Goal: Obtain resource: Download file/media

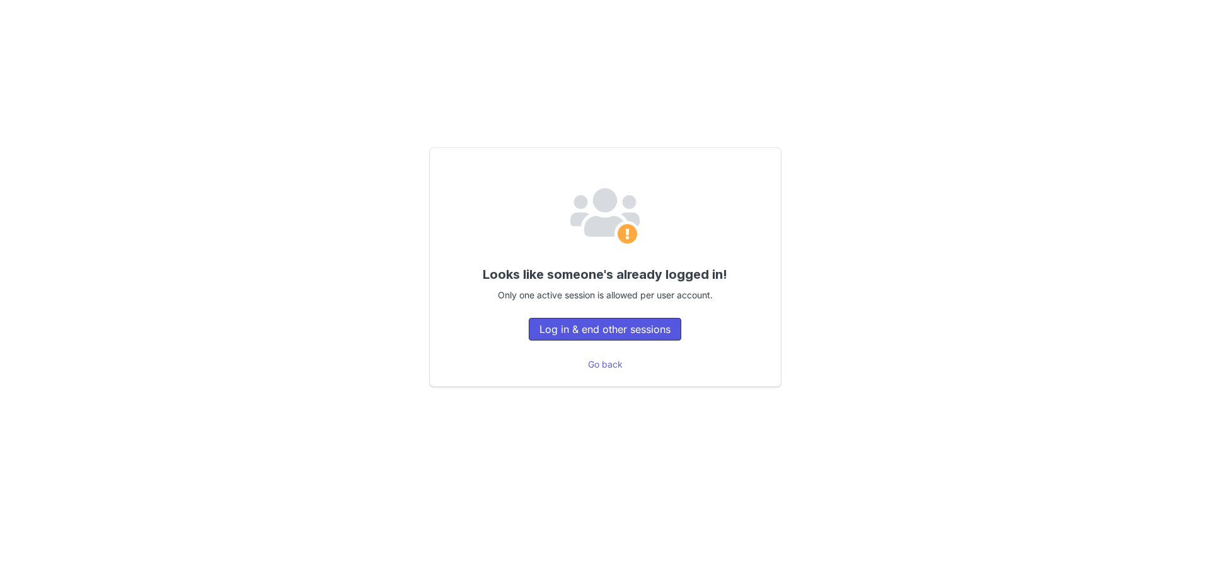
click at [612, 333] on button "Log in & end other sessions" at bounding box center [605, 329] width 152 height 23
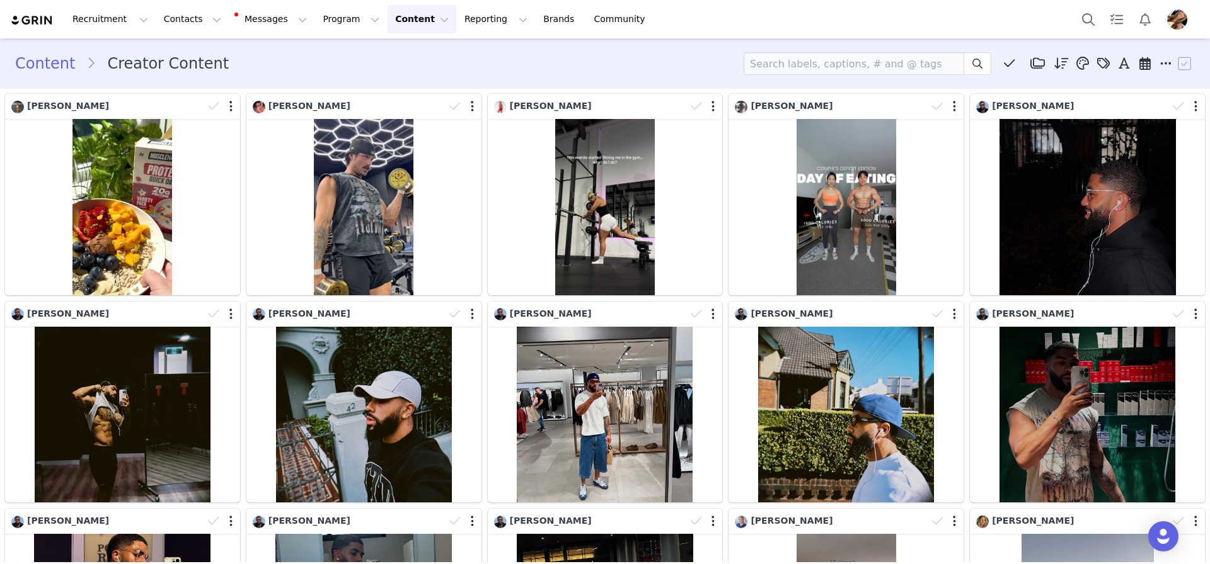
click at [608, 53] on div "Content Creator Content Media Library (3) HBxMN (3) New Folder Edit Folders Des…" at bounding box center [604, 63] width 1179 height 23
click at [693, 82] on div "Content Creator Content Media Library (3) HBxMN (3) New Folder Edit Folders Des…" at bounding box center [605, 63] width 1210 height 43
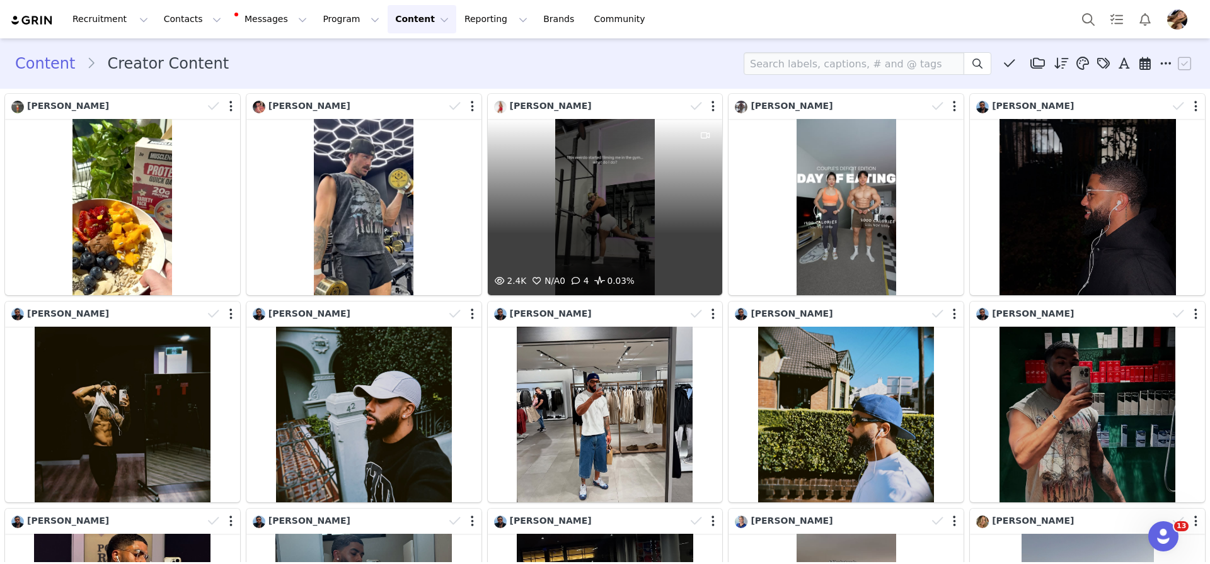
click at [661, 250] on div "2.4K N/A 0 4 0.03%" at bounding box center [605, 207] width 235 height 176
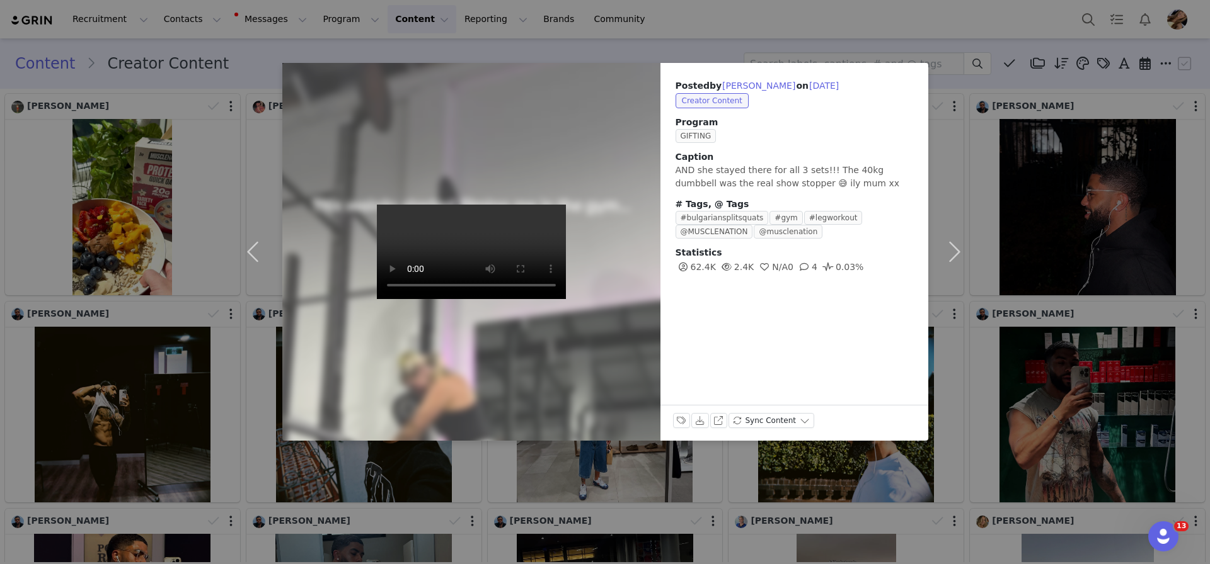
click at [1015, 348] on div "Posted by [PERSON_NAME] on [DATE] Creator Content Program GIFTING Caption AND s…" at bounding box center [605, 282] width 1210 height 564
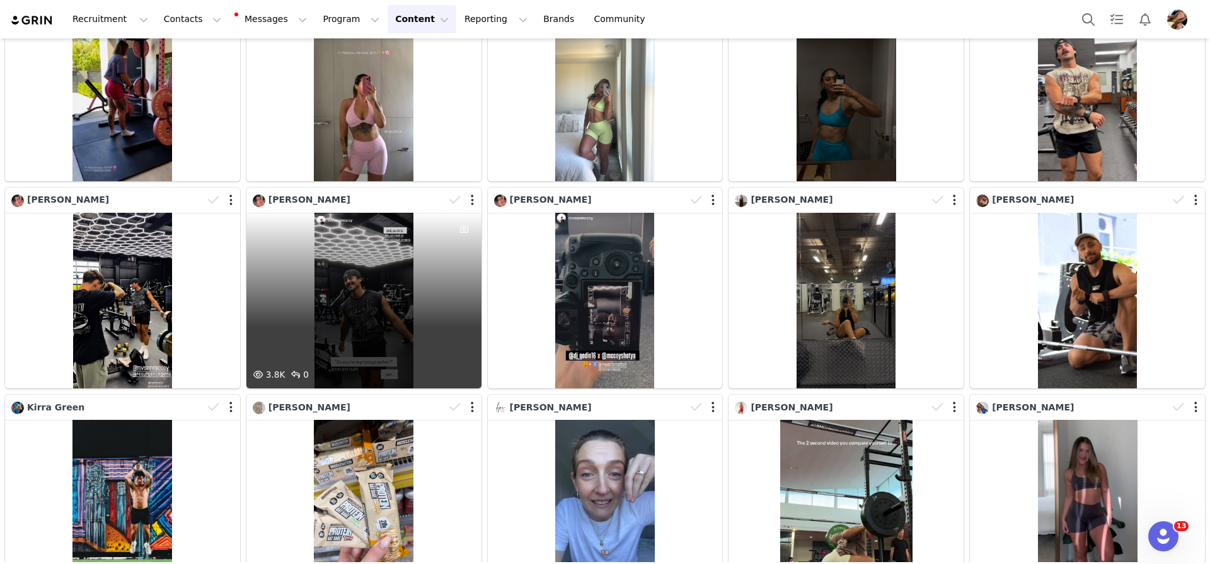
scroll to position [1735, 0]
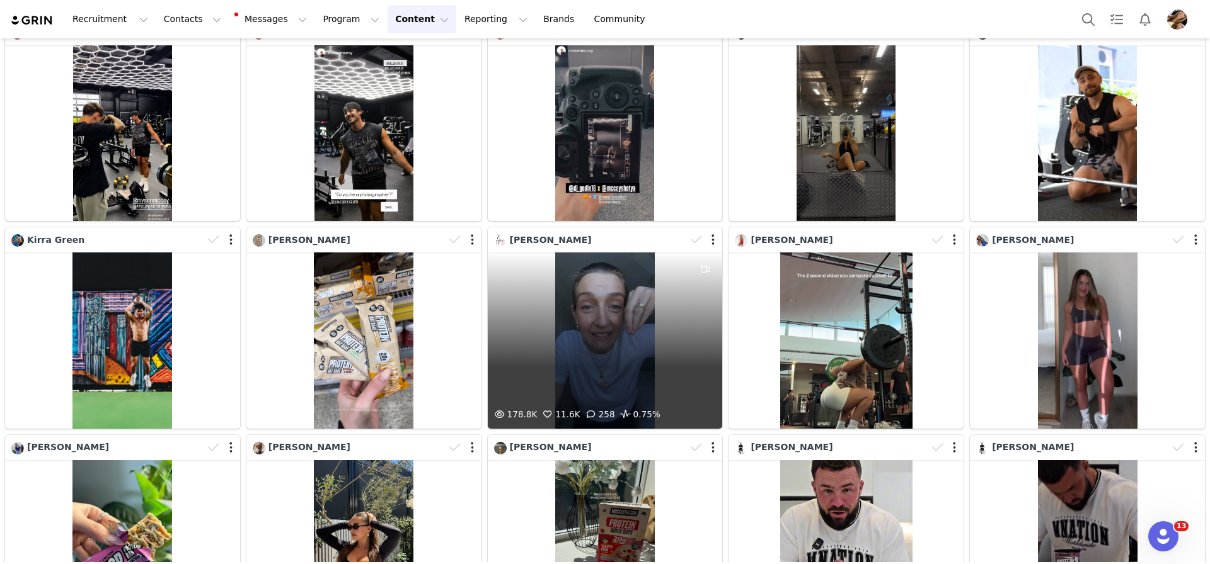
click at [598, 346] on div "178.8K 11.6K 258 0.75%" at bounding box center [605, 341] width 235 height 176
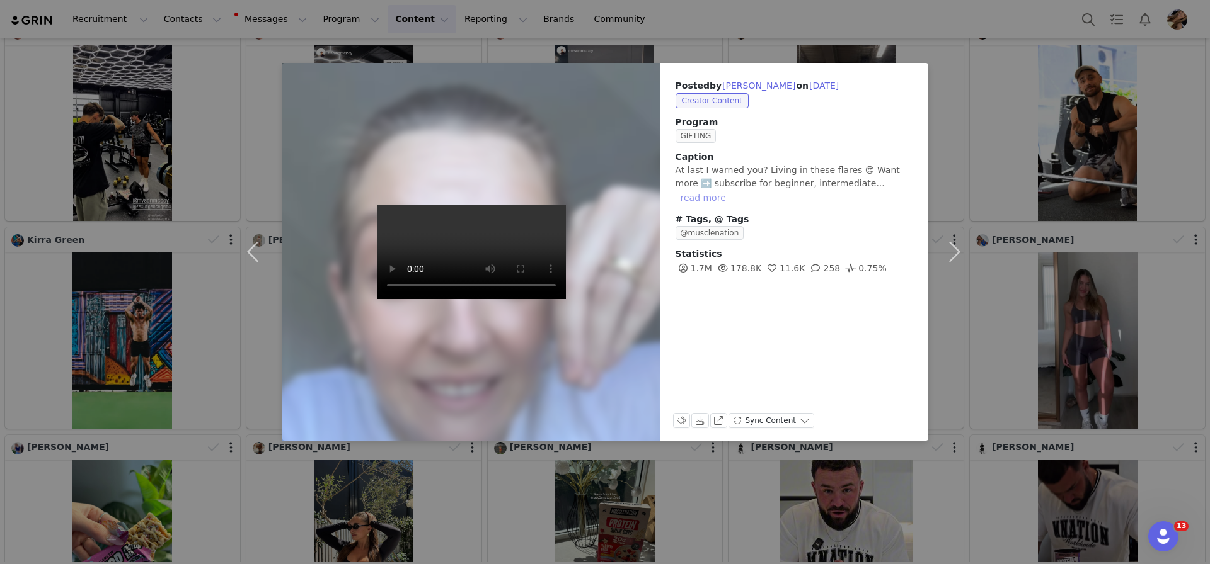
click at [731, 190] on button "read more" at bounding box center [702, 197] width 55 height 15
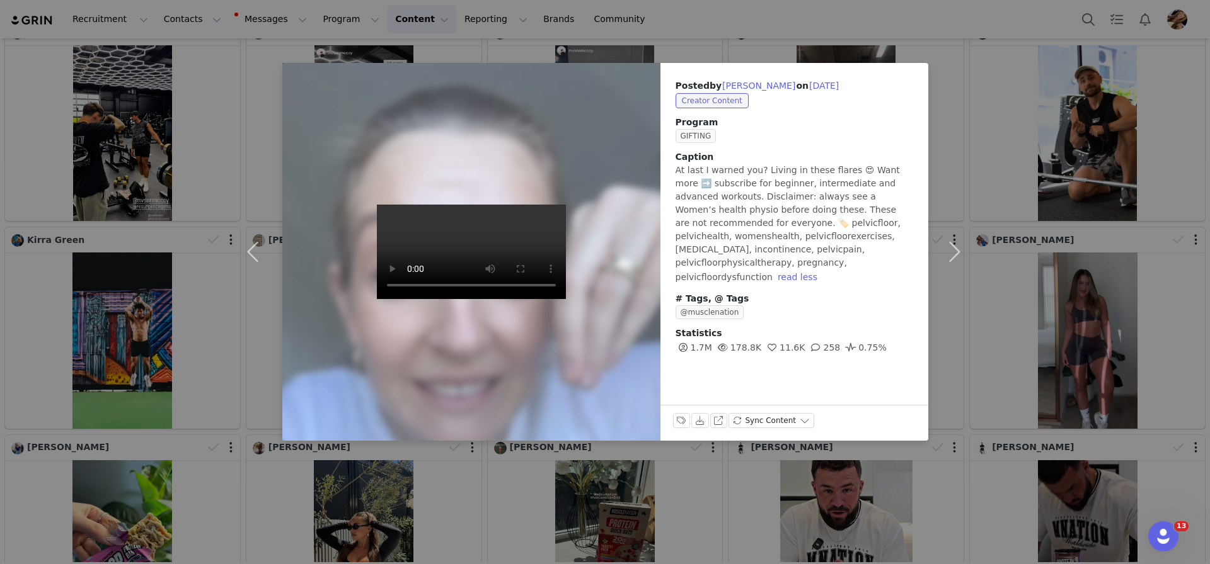
click at [411, 299] on video at bounding box center [471, 252] width 189 height 94
click at [1103, 320] on div "Posted by [PERSON_NAME] on [DATE] Creator Content Program GIFTING Caption At la…" at bounding box center [605, 282] width 1210 height 564
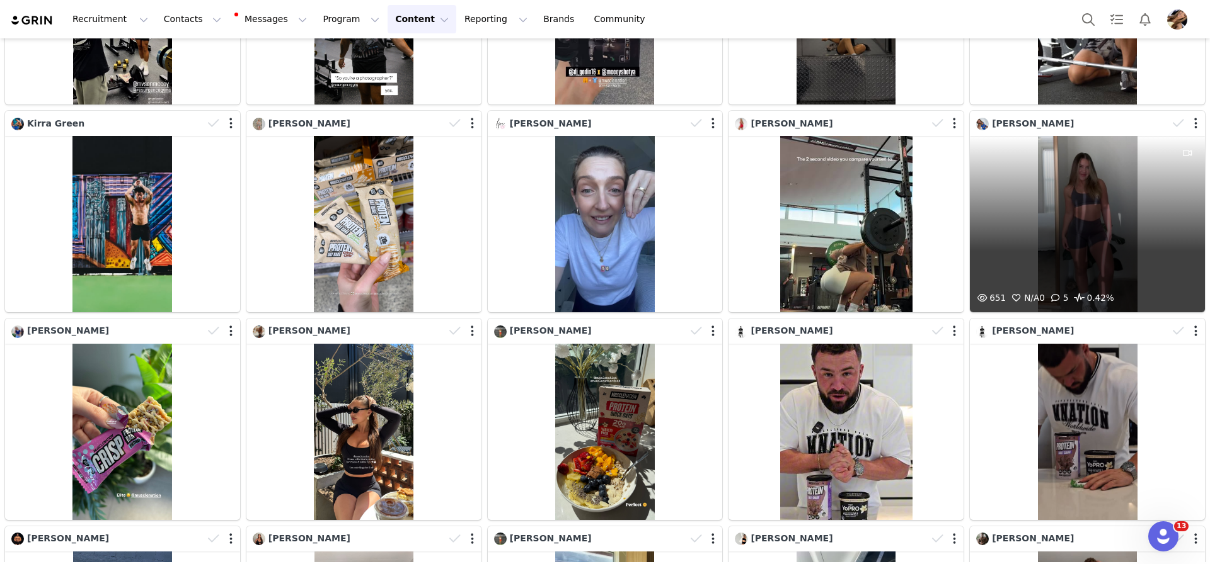
scroll to position [1850, 0]
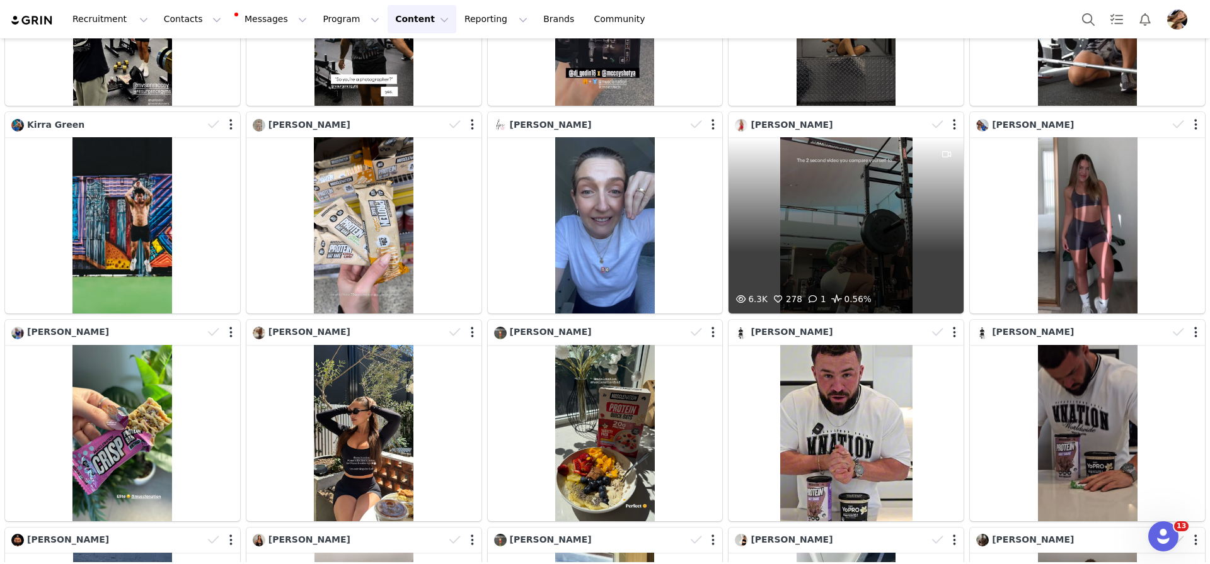
click at [842, 236] on div "6.3K 278 1 0.56%" at bounding box center [845, 225] width 235 height 176
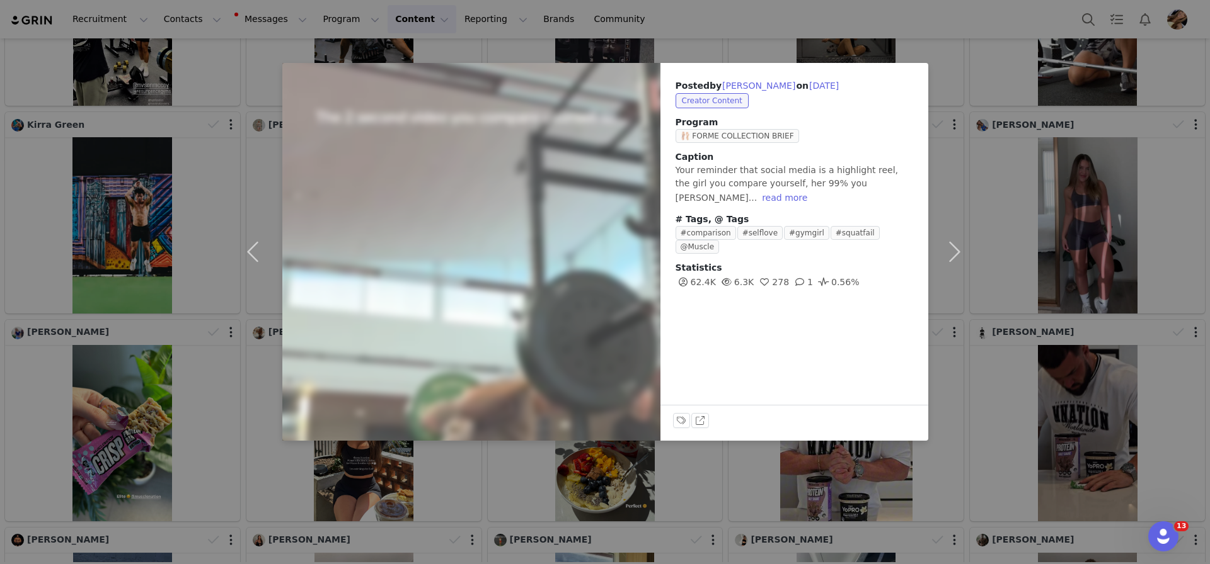
click at [1087, 250] on div "Posted by [PERSON_NAME] on [DATE] Creator Content Program 🩰 FORME COLLECTION BR…" at bounding box center [605, 282] width 1210 height 564
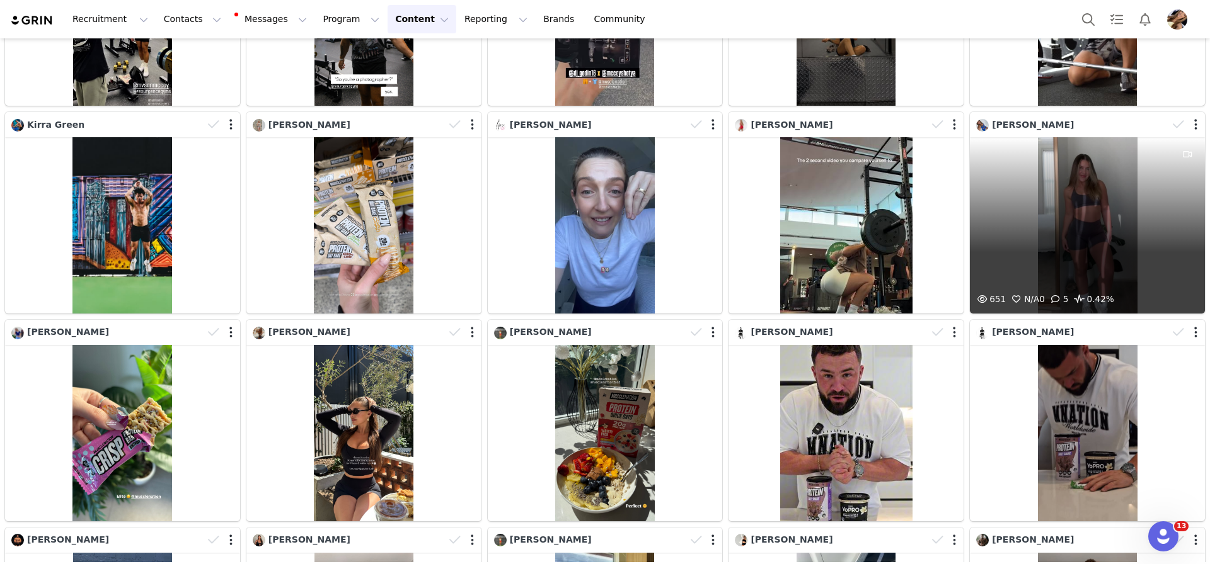
click at [1073, 255] on div "651 N/A 0 5 0.42%" at bounding box center [1086, 225] width 235 height 176
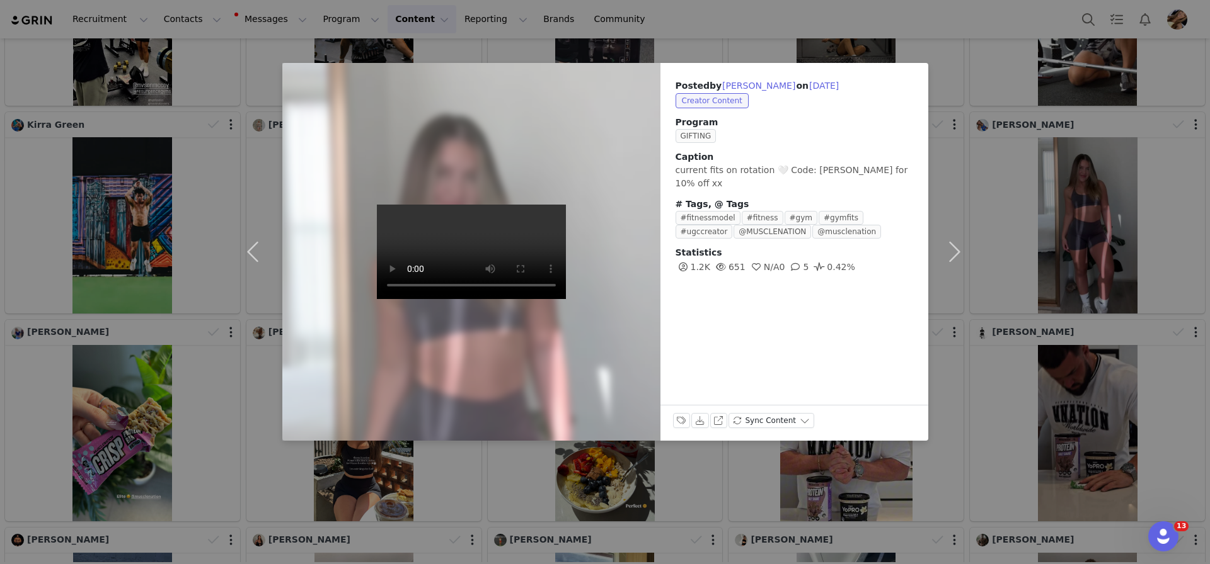
click at [1027, 386] on div "Posted by [PERSON_NAME] on [DATE] Creator Content Program GIFTING Caption curre…" at bounding box center [605, 282] width 1210 height 564
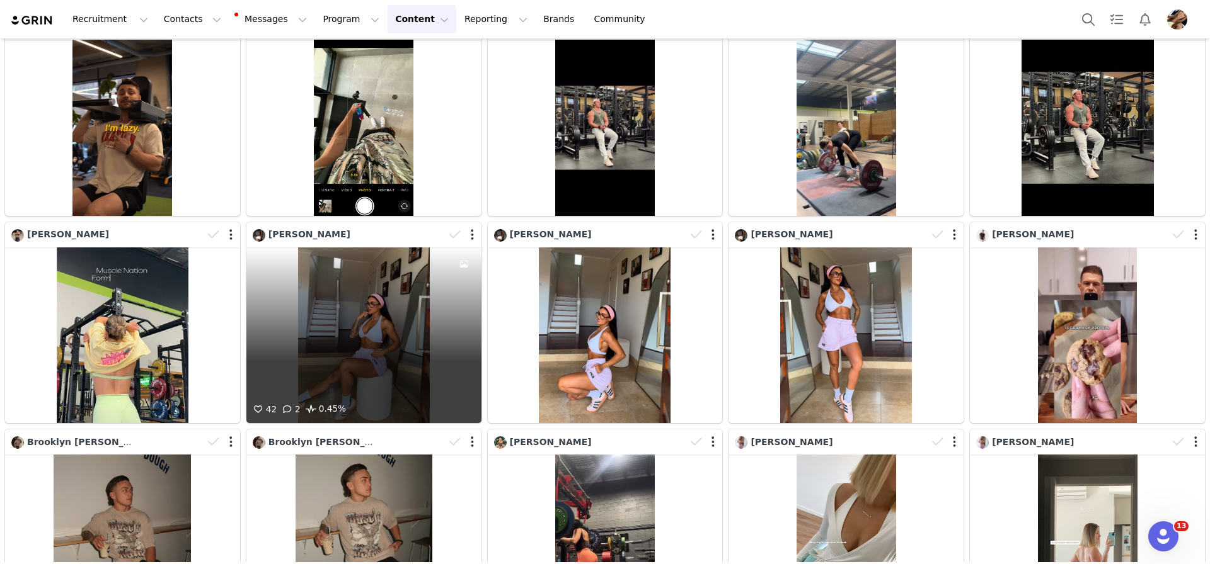
scroll to position [4025, 0]
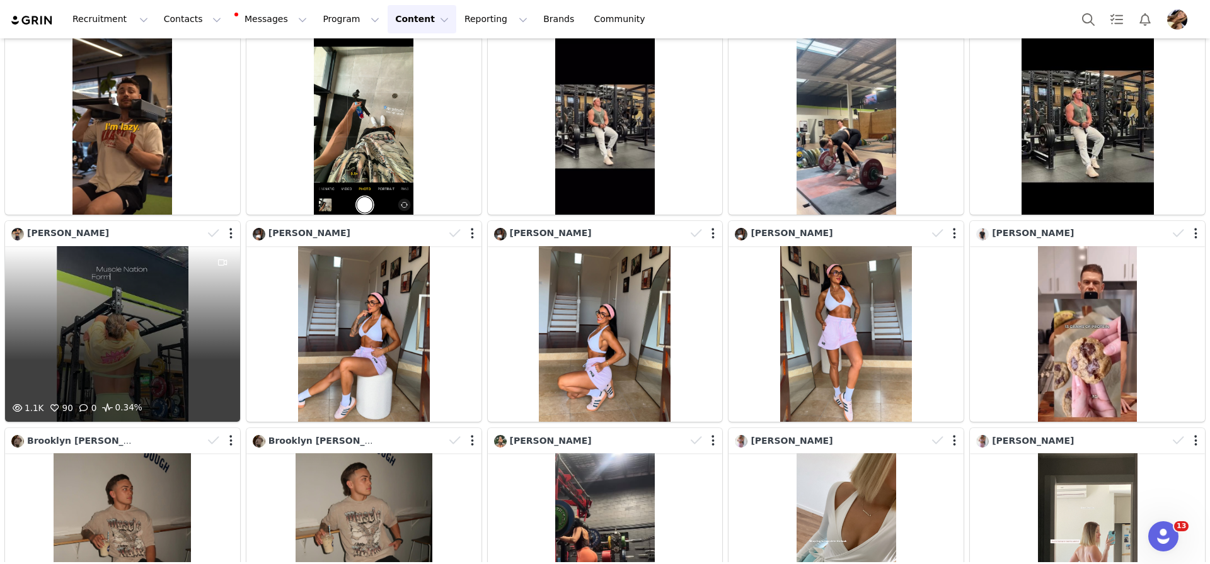
click at [156, 366] on div "1.1K 90 0 0.34%" at bounding box center [122, 334] width 235 height 176
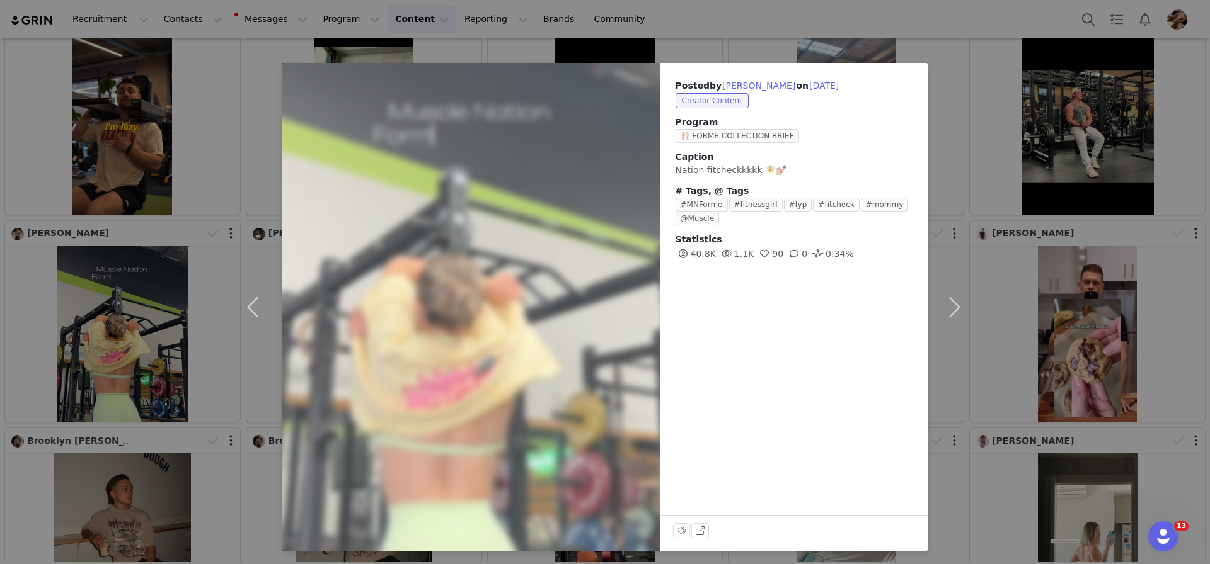
click at [1074, 300] on div "Posted by [PERSON_NAME] on [DATE] Creator Content Program 🩰 FORME COLLECTION BR…" at bounding box center [605, 282] width 1210 height 564
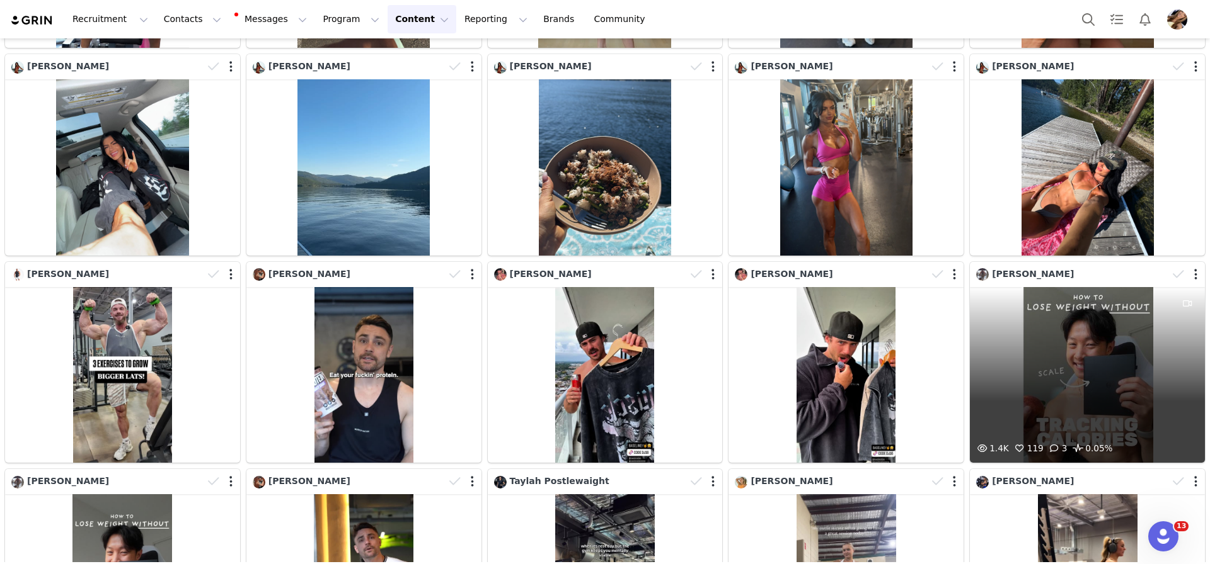
scroll to position [5759, 0]
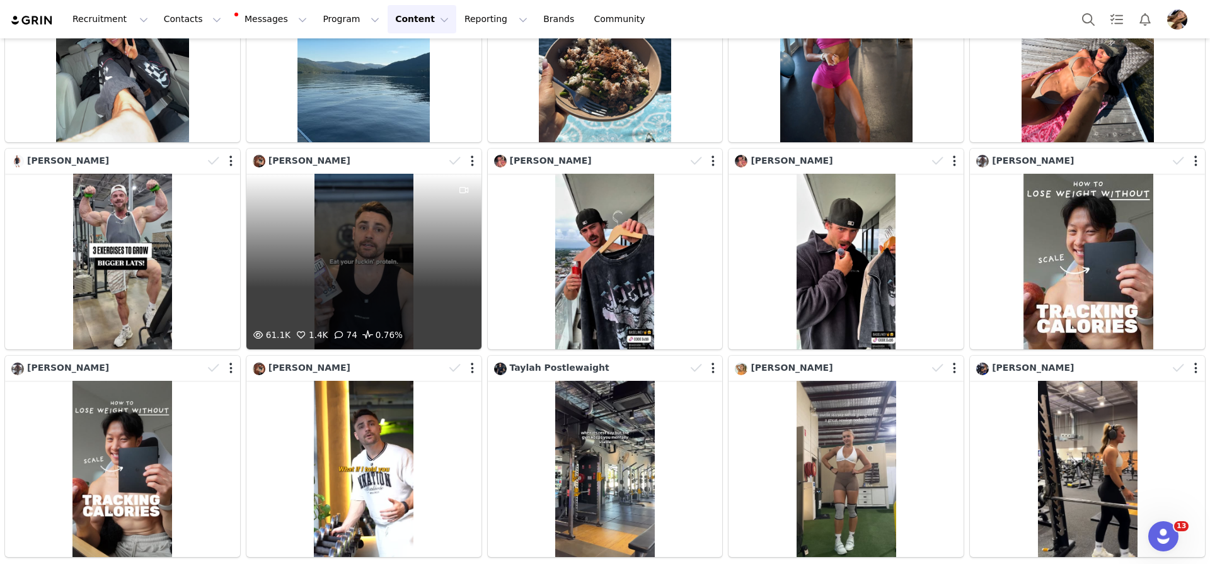
click at [302, 296] on div "61.1K 1.4K 74 0.76%" at bounding box center [363, 262] width 235 height 176
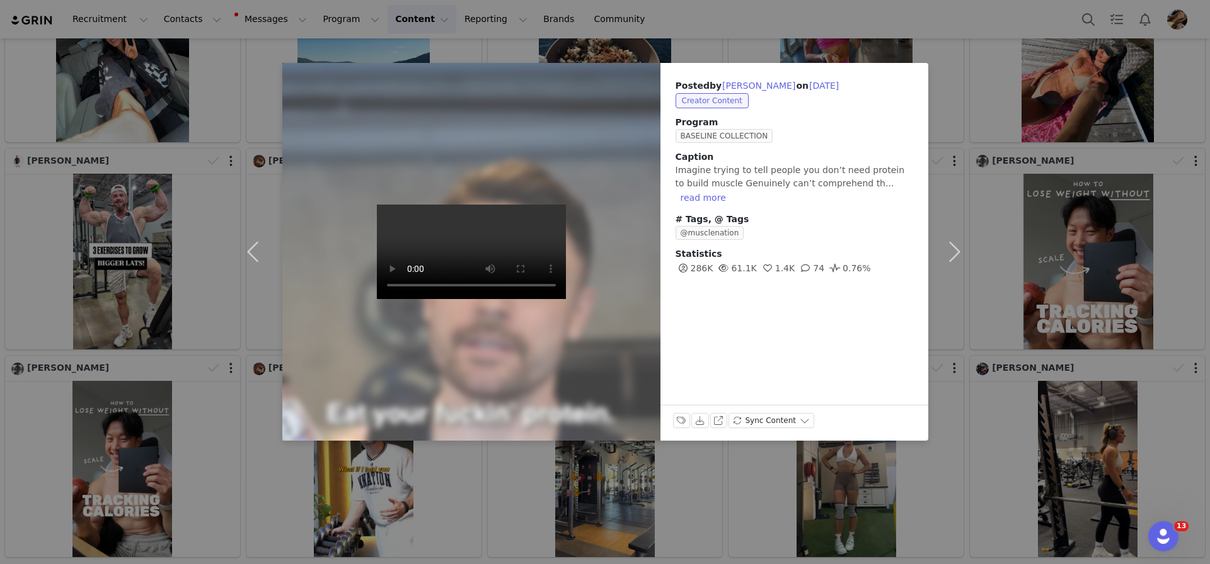
click at [1057, 269] on div "Posted by [PERSON_NAME] on [DATE] Creator Content Program BASELINE COLLECTION C…" at bounding box center [605, 282] width 1210 height 564
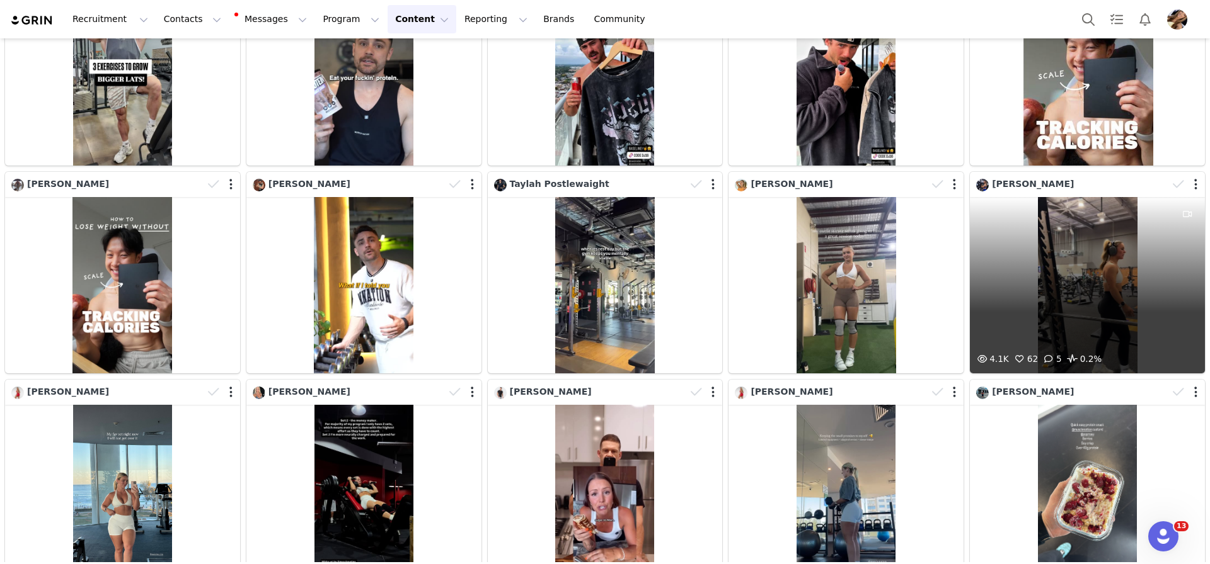
scroll to position [5944, 0]
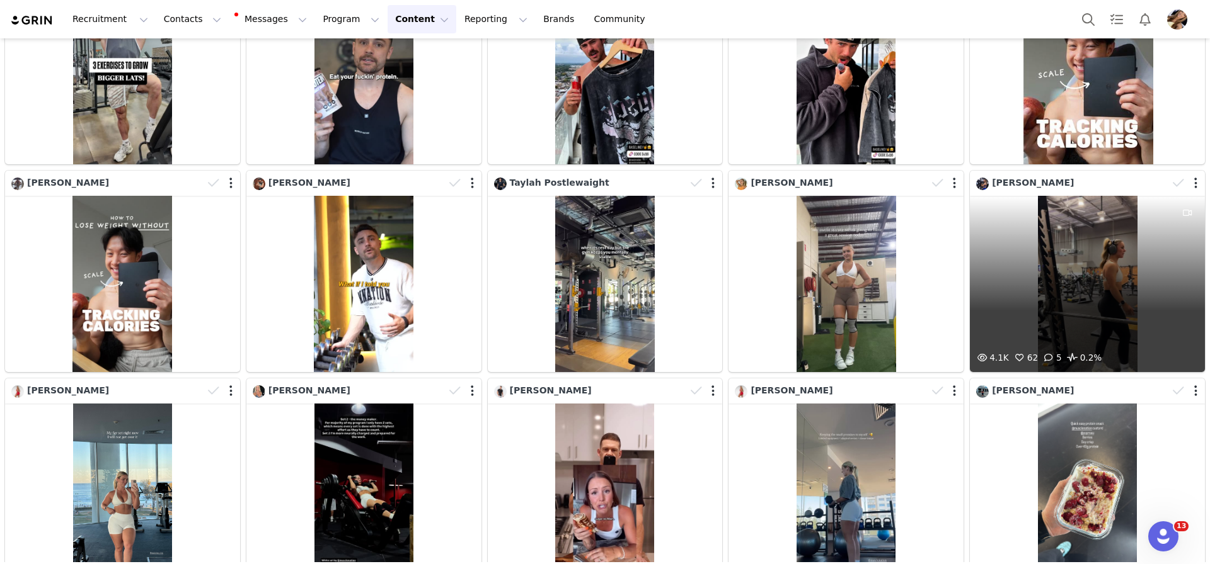
click at [1028, 311] on div "4.1K 62 5 0.2%" at bounding box center [1086, 284] width 235 height 176
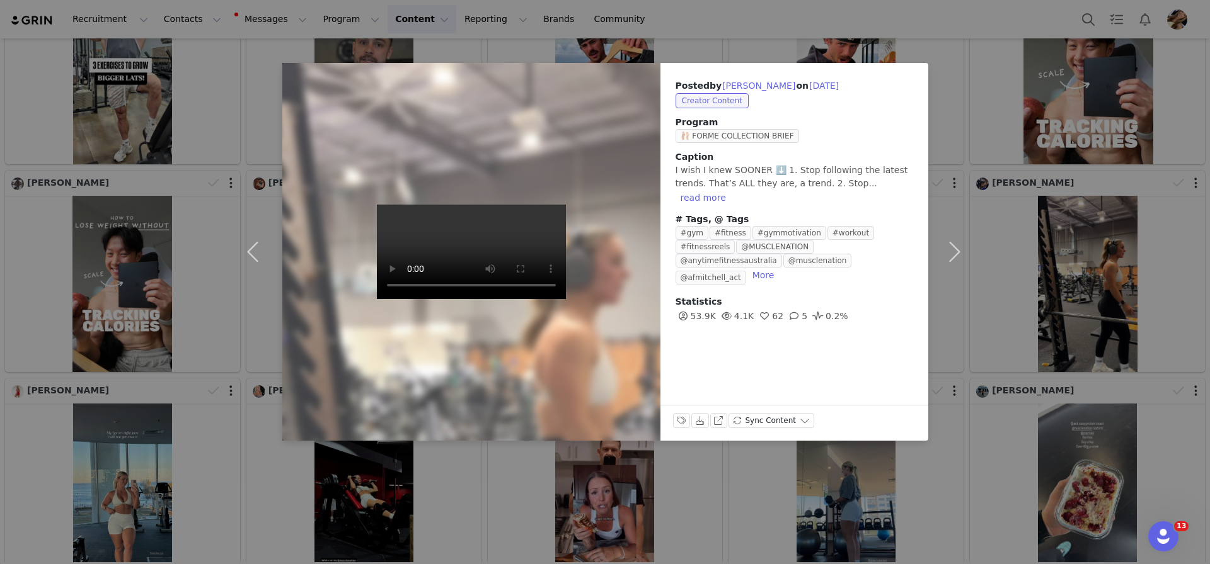
click at [1028, 311] on div "Posted by [PERSON_NAME] on [DATE] Creator Content Program 🩰 FORME COLLECTION BR…" at bounding box center [605, 282] width 1210 height 564
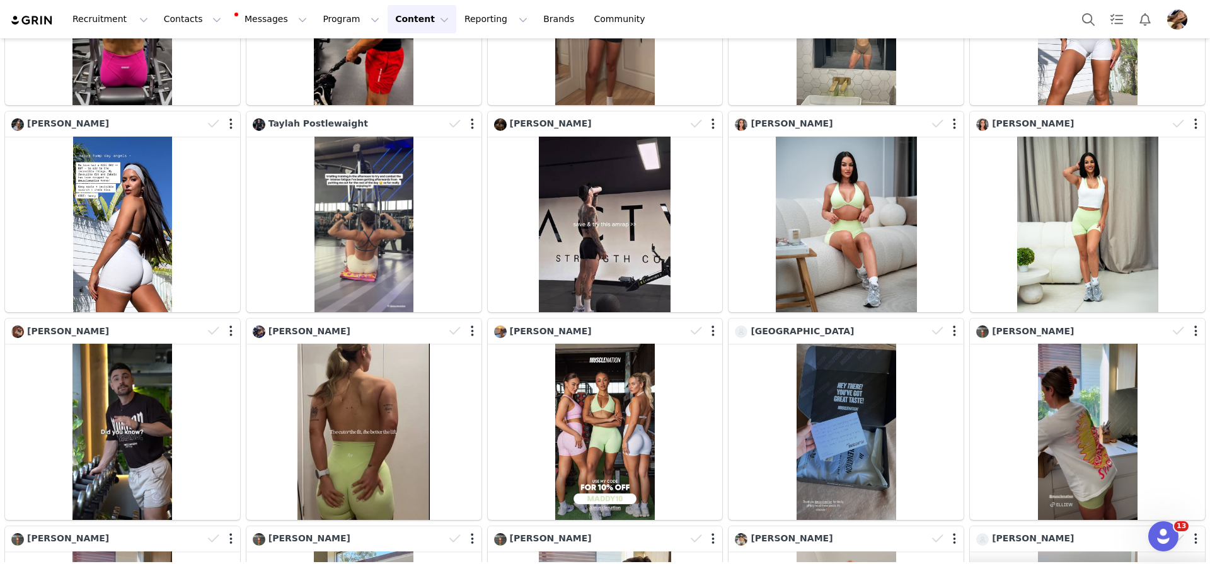
scroll to position [7359, 0]
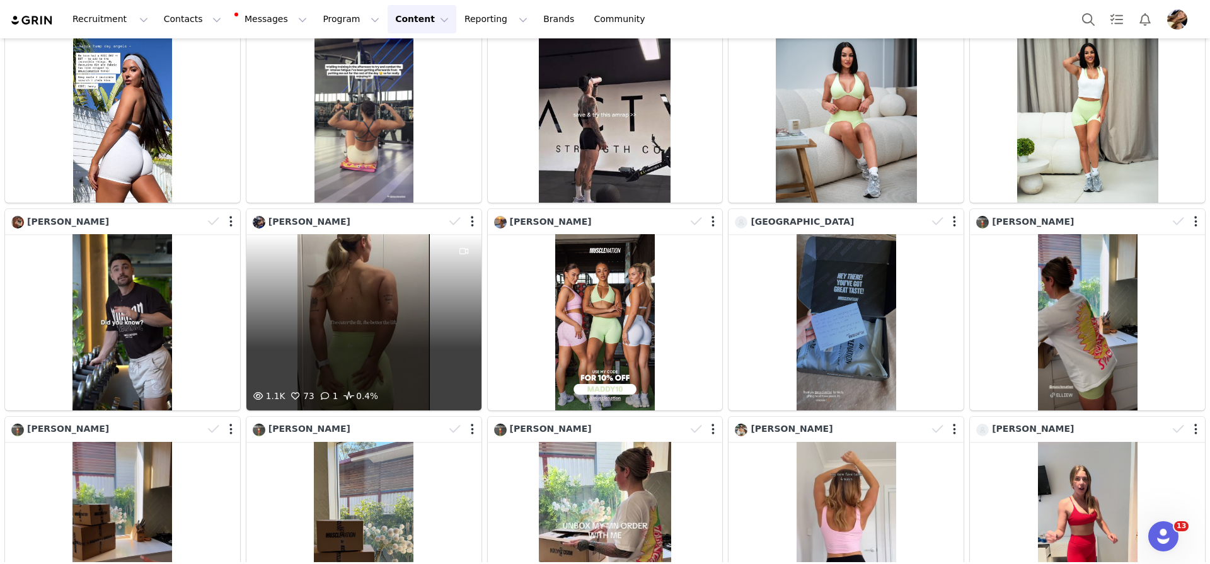
click at [384, 316] on div "1.1K 73 1 0.4%" at bounding box center [363, 322] width 235 height 176
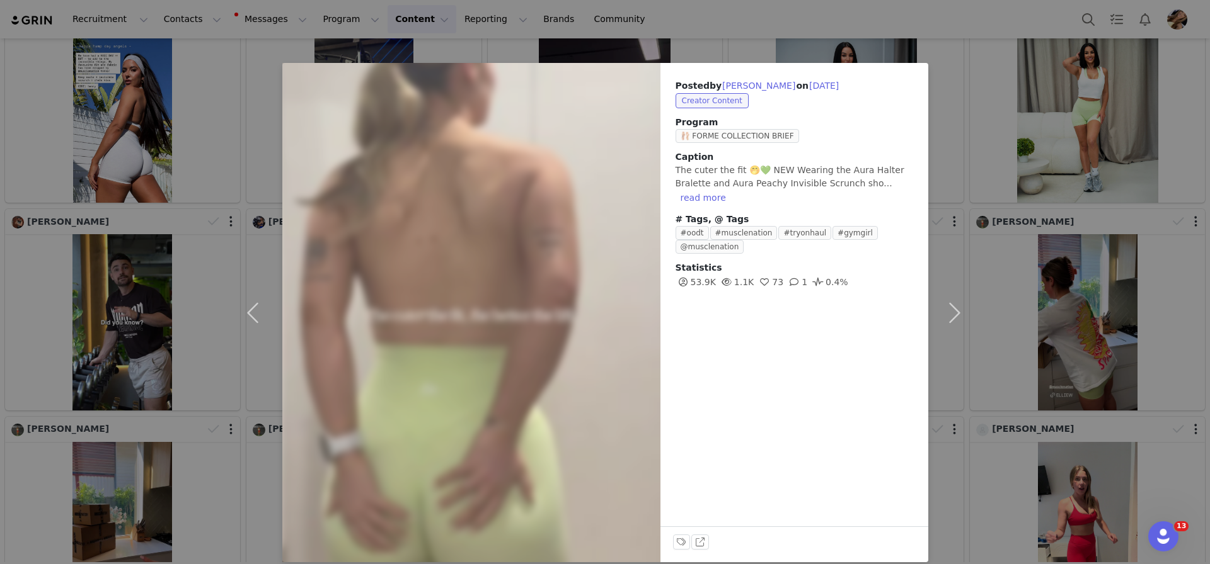
click at [981, 273] on div "Posted by [PERSON_NAME] on [DATE] Creator Content Program 🩰 FORME COLLECTION BR…" at bounding box center [605, 282] width 1210 height 564
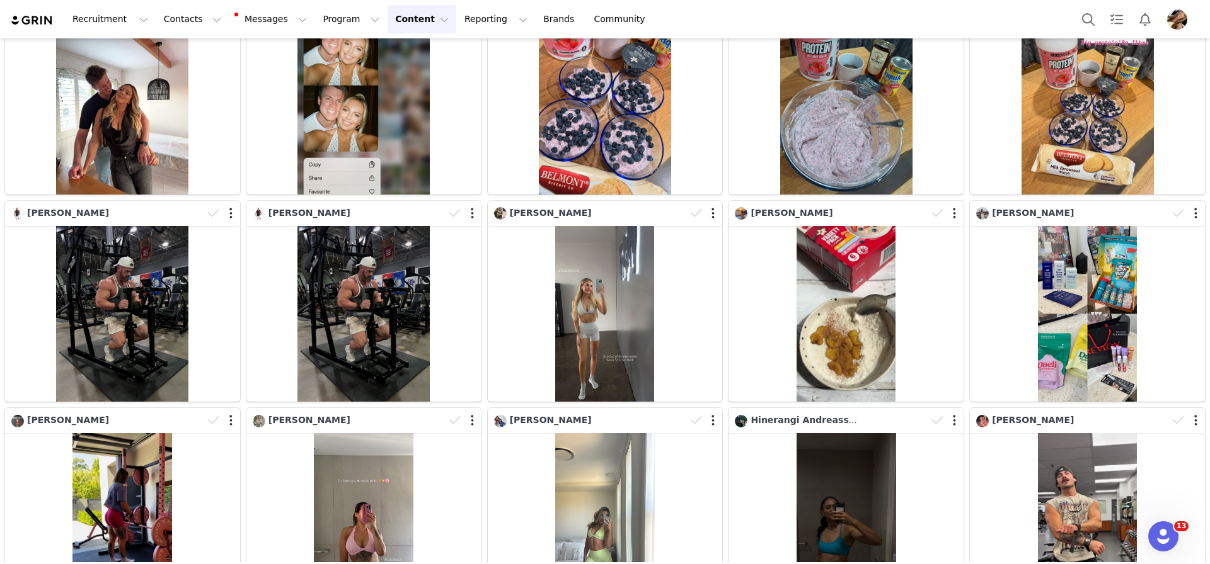
scroll to position [0, 0]
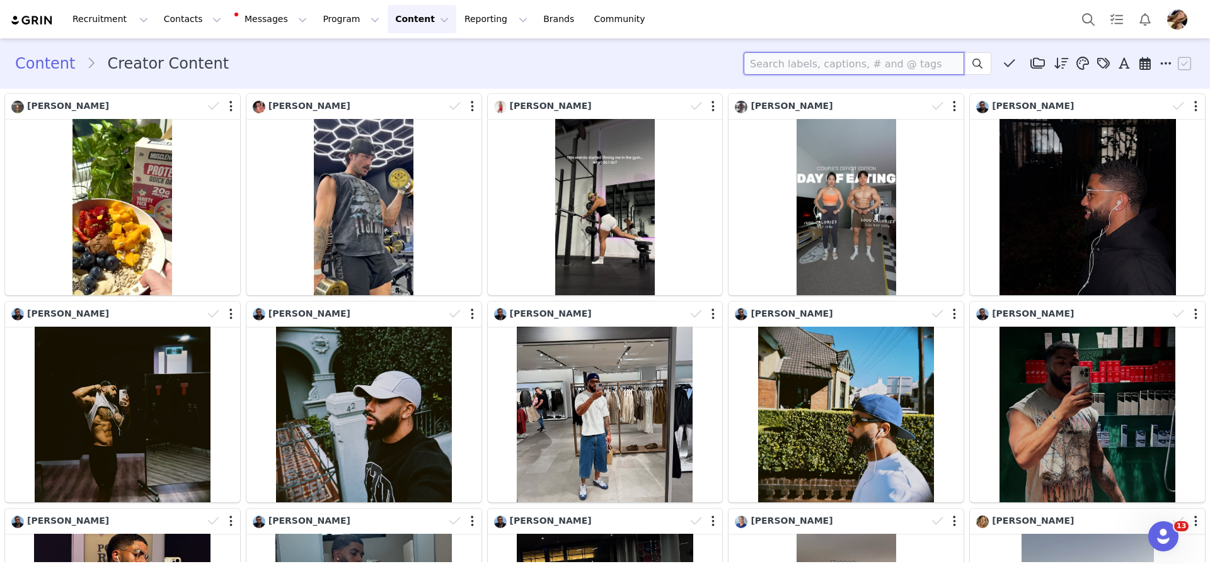
click at [896, 59] on input at bounding box center [853, 63] width 220 height 23
type input "[PERSON_NAME]"
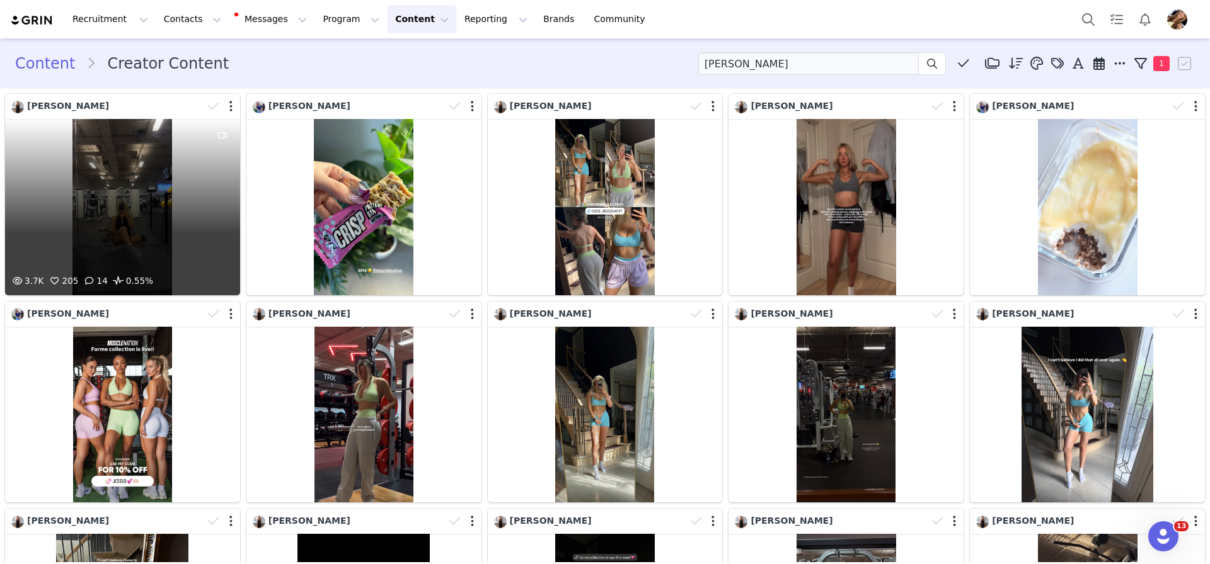
click at [140, 226] on div "3.7K 205 14 0.55%" at bounding box center [122, 207] width 235 height 176
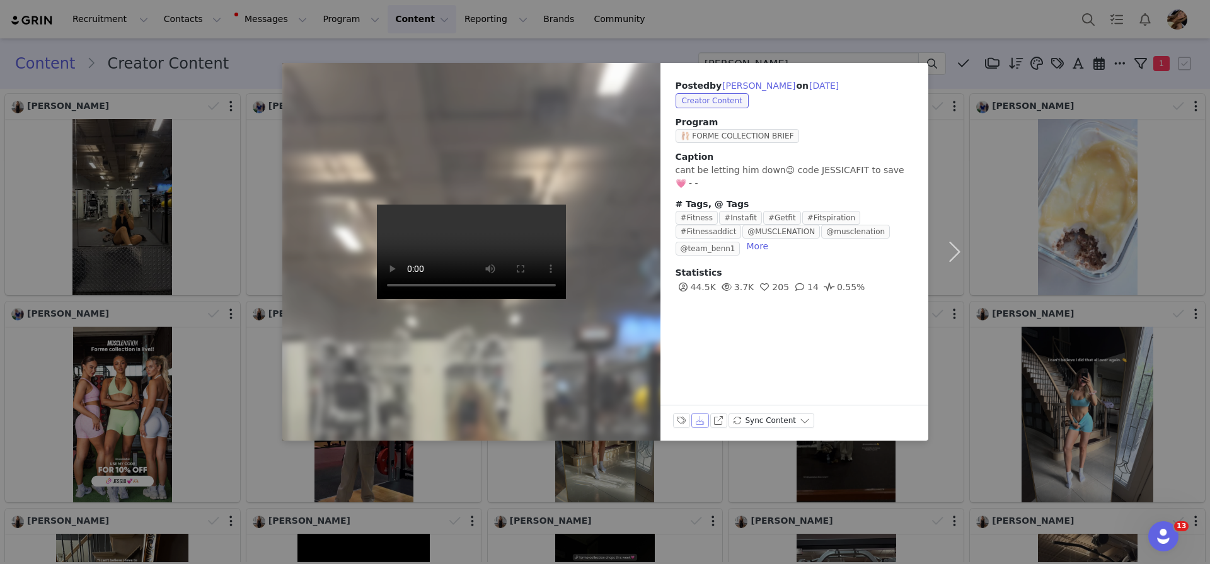
click at [704, 418] on button "Download" at bounding box center [700, 420] width 18 height 15
click at [1055, 363] on div "Posted by [PERSON_NAME] on [DATE] Creator Content Program 🩰 FORME COLLECTION BR…" at bounding box center [605, 282] width 1210 height 564
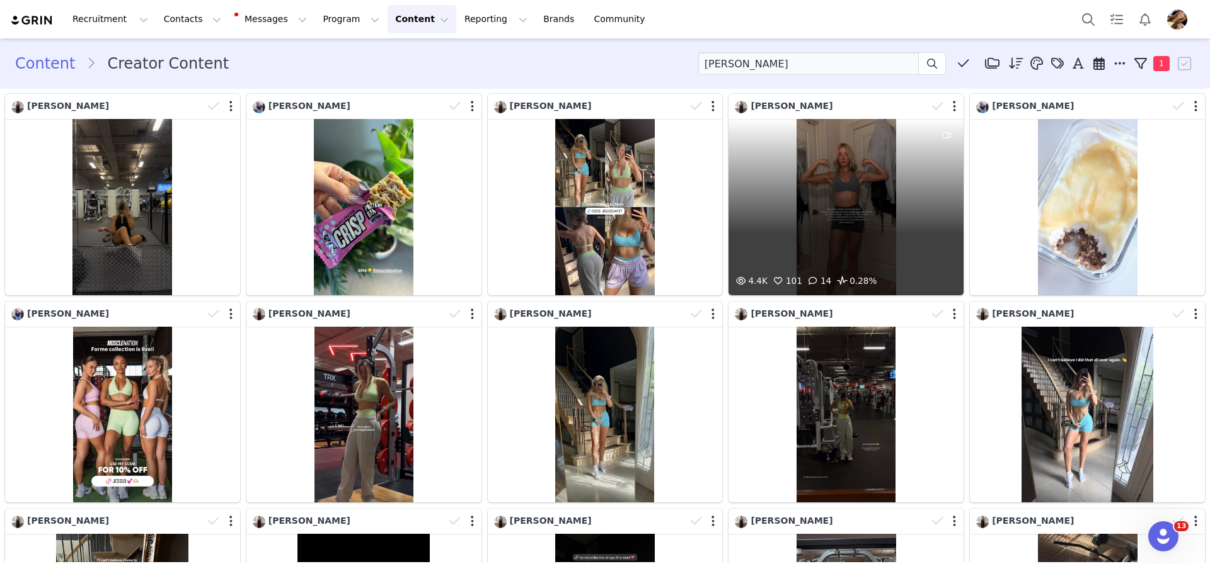
click at [861, 253] on div "4.4K 101 14 0.28%" at bounding box center [845, 207] width 235 height 176
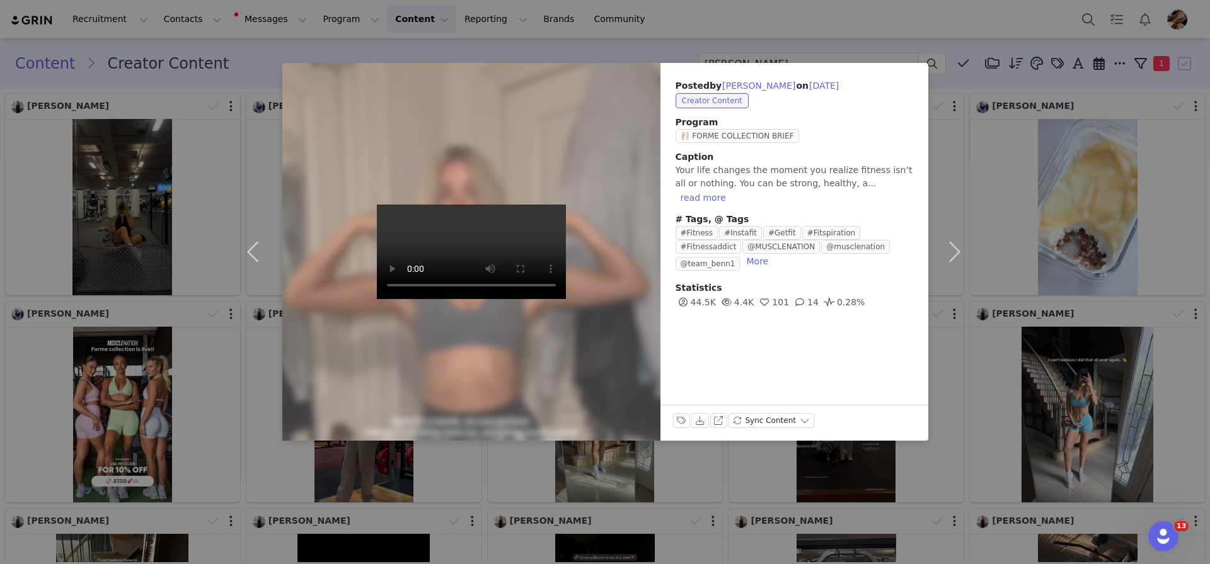
click at [1068, 231] on div "Posted by [PERSON_NAME] on [DATE] Creator Content Program 🩰 FORME COLLECTION BR…" at bounding box center [605, 282] width 1210 height 564
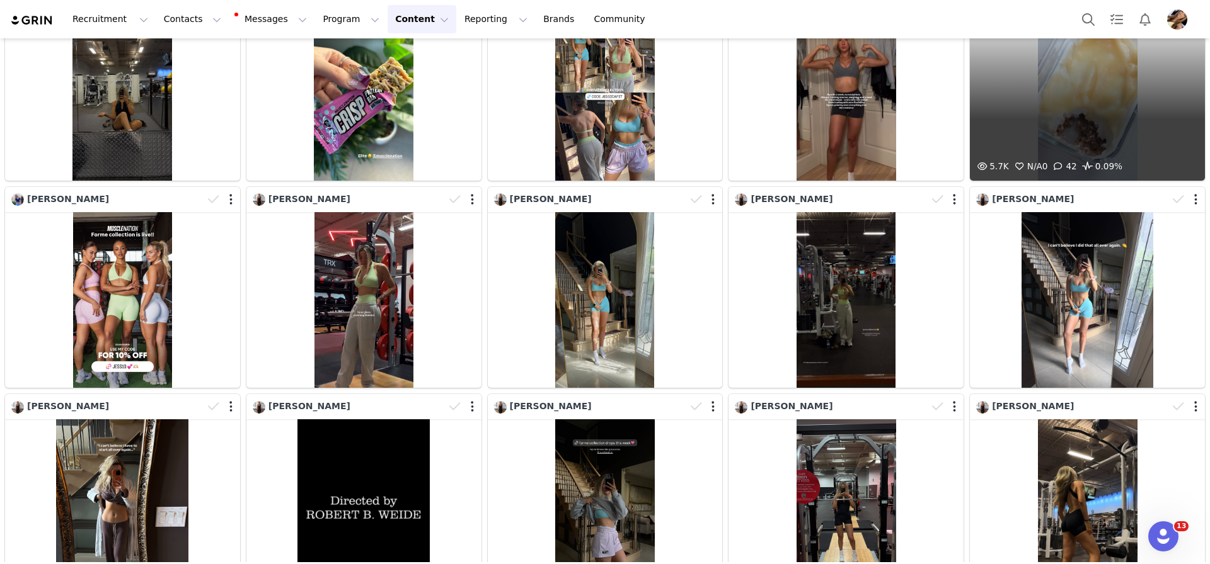
scroll to position [122, 0]
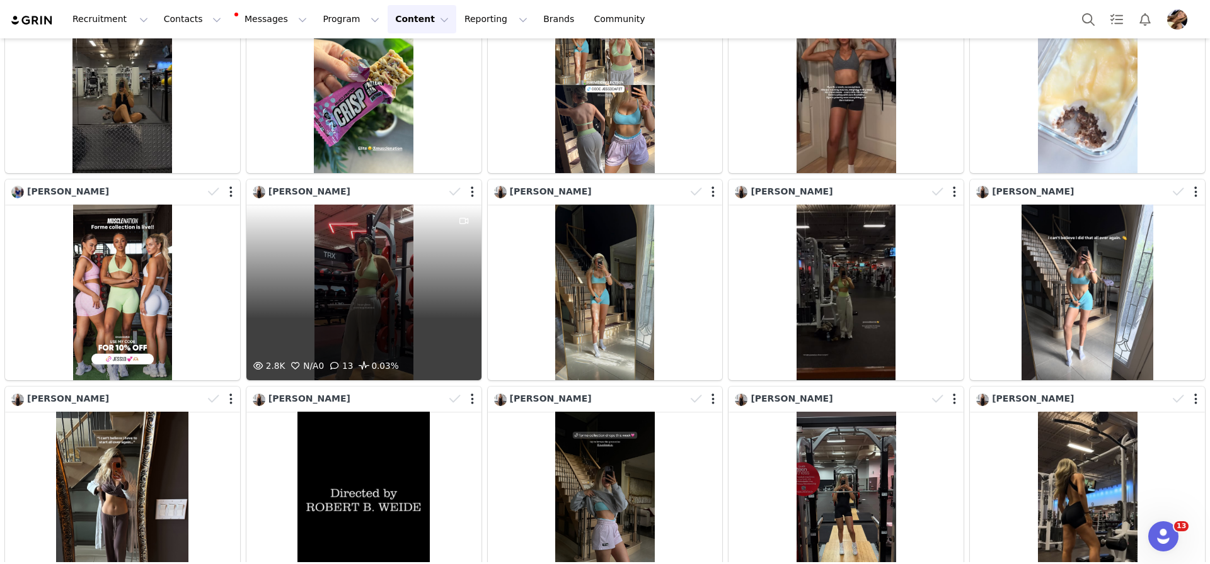
click at [360, 316] on div "2.8K N/A 0 13 0.03%" at bounding box center [363, 293] width 235 height 176
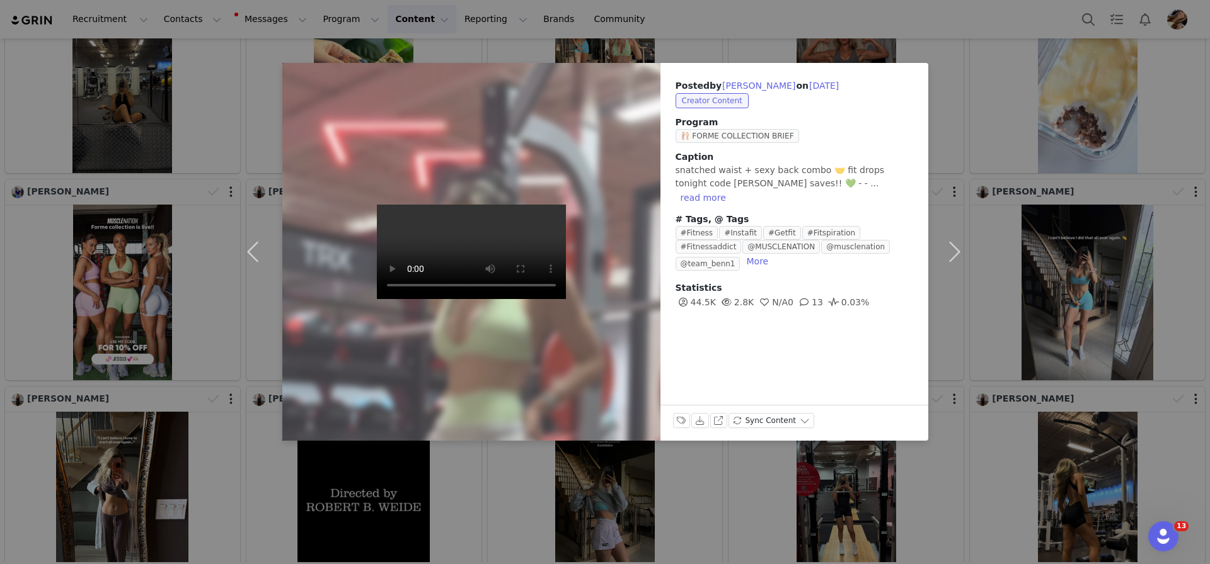
click at [981, 374] on div "Posted by [PERSON_NAME] on [DATE] Creator Content Program 🩰 FORME COLLECTION BR…" at bounding box center [605, 282] width 1210 height 564
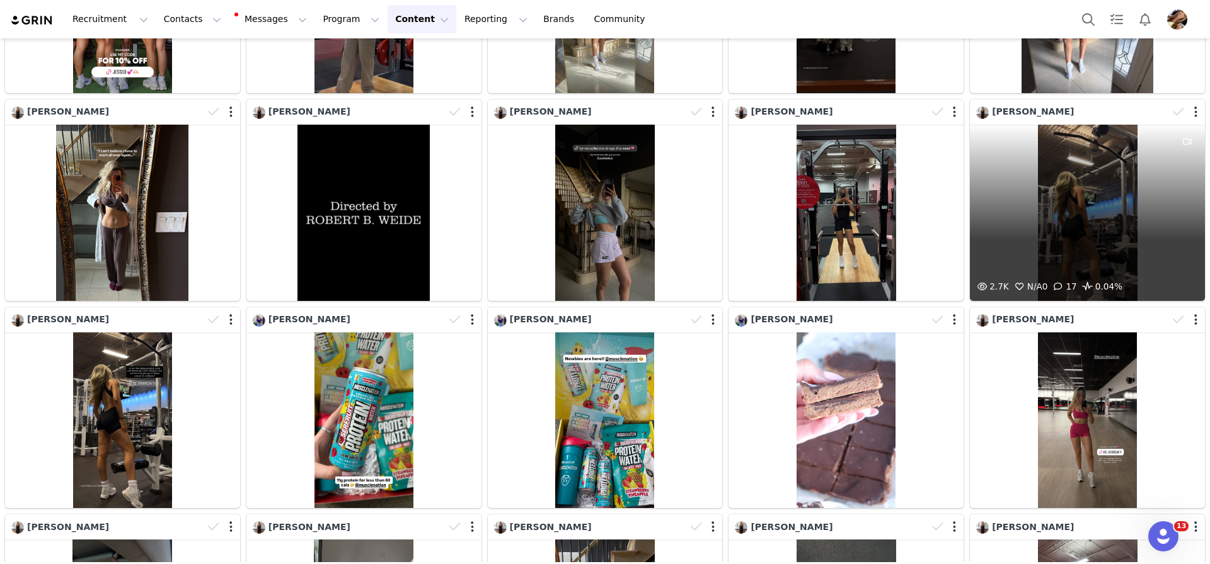
scroll to position [410, 0]
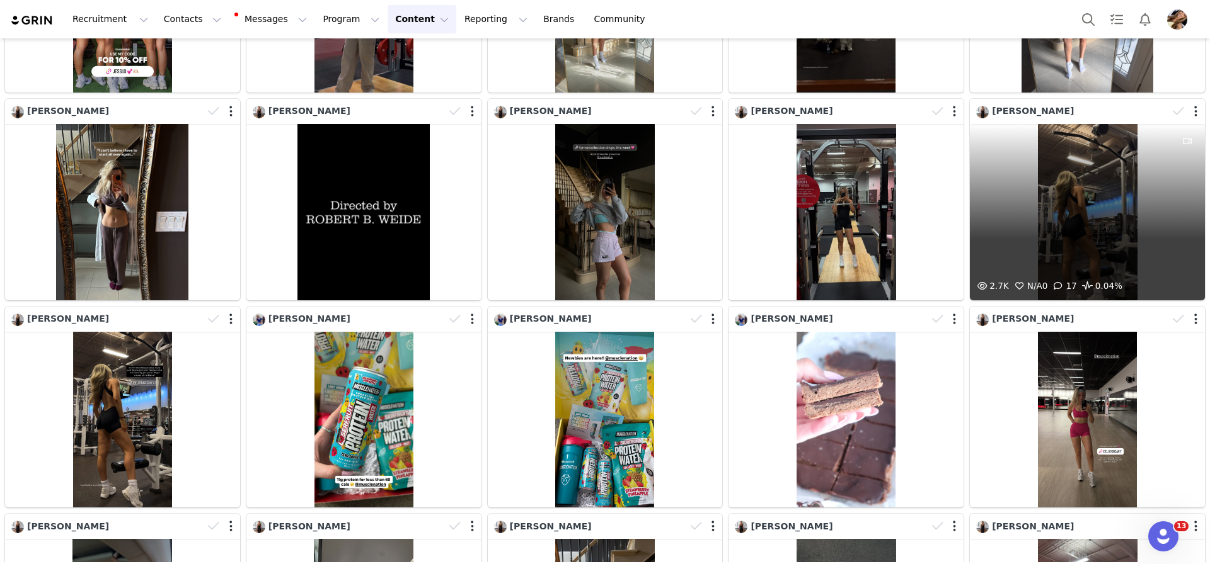
click at [1092, 217] on div "2.7K N/A 0 17 0.04%" at bounding box center [1086, 212] width 235 height 176
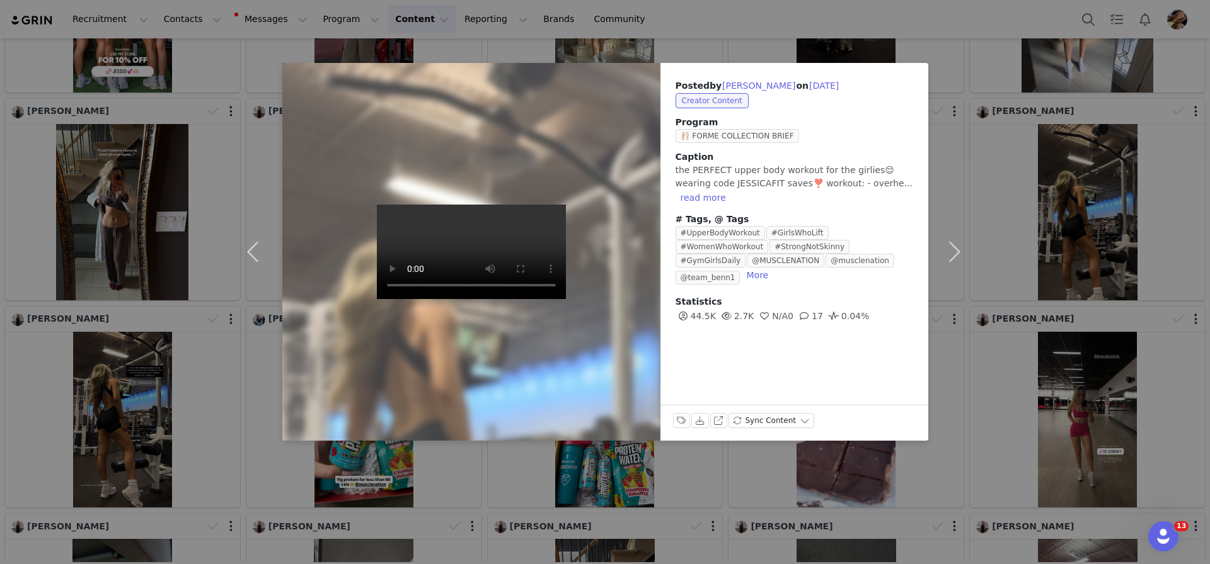
click at [1080, 226] on div "Posted by [PERSON_NAME] on [DATE] Creator Content Program 🩰 FORME COLLECTION BR…" at bounding box center [605, 282] width 1210 height 564
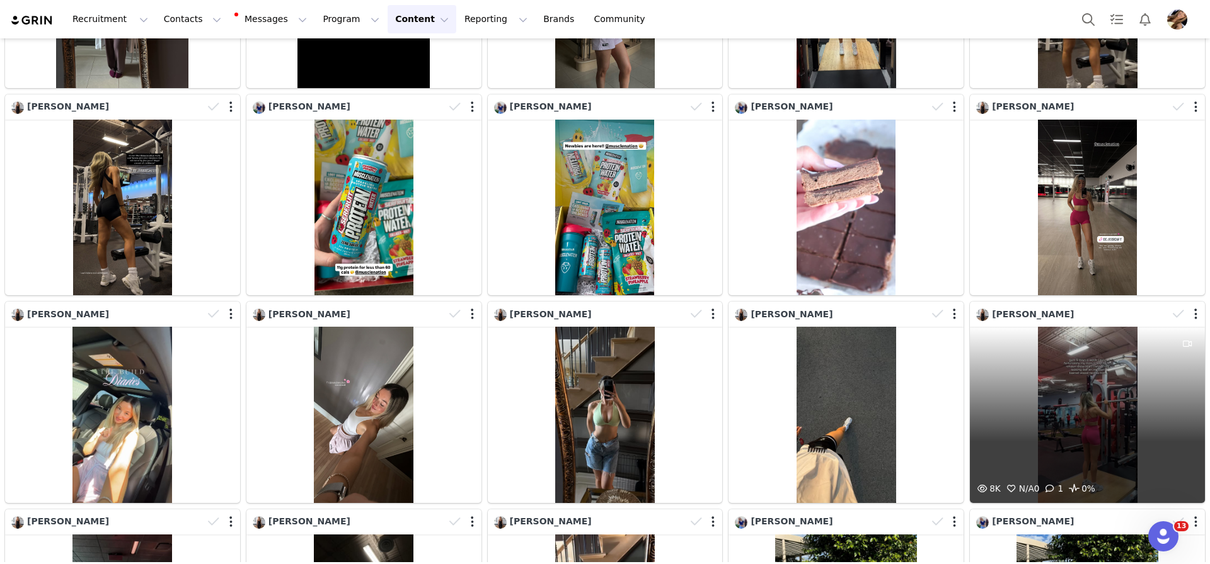
scroll to position [773, 0]
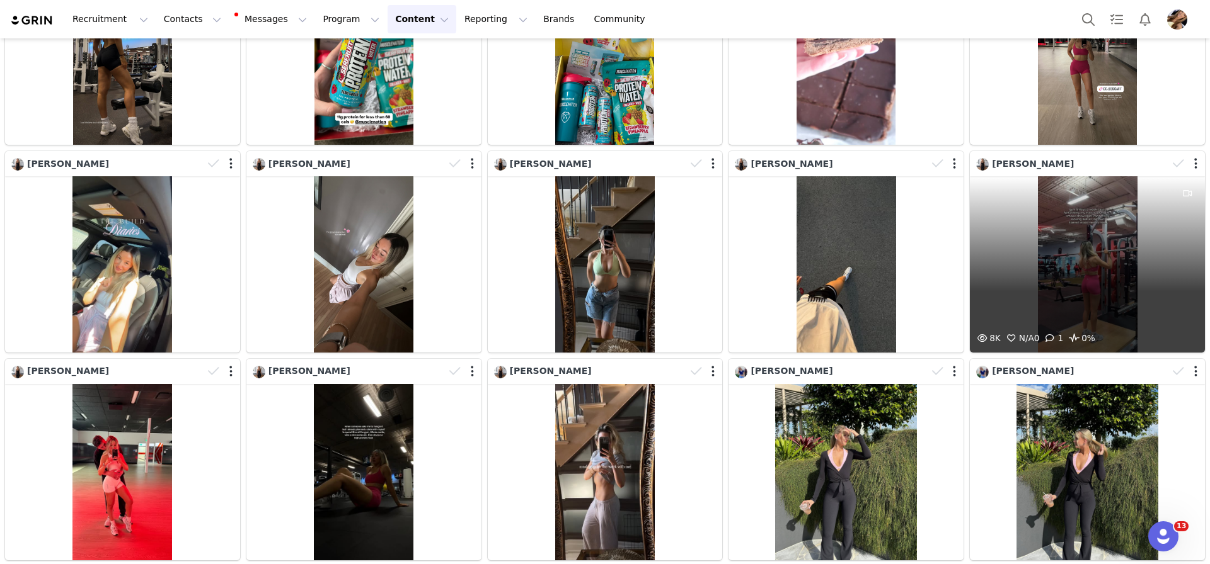
click at [1044, 319] on div "8K N/A 0 1 0%" at bounding box center [1086, 264] width 235 height 176
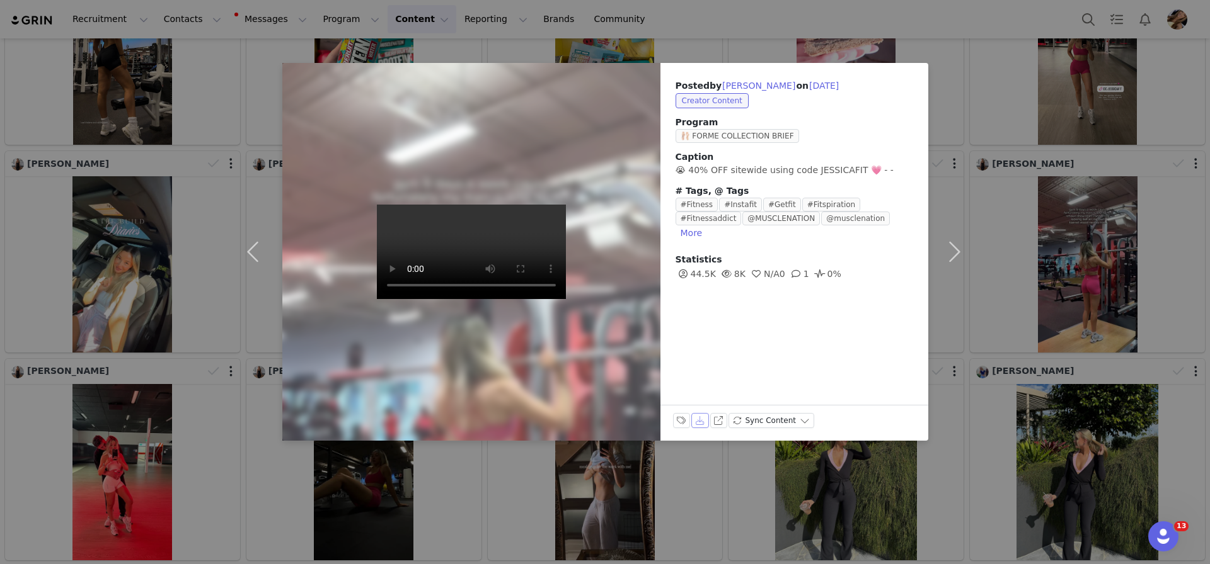
click at [698, 421] on button "Download" at bounding box center [700, 420] width 18 height 15
click at [1090, 289] on div "Posted by [PERSON_NAME] on [DATE] Creator Content Program 🩰 FORME COLLECTION BR…" at bounding box center [605, 282] width 1210 height 564
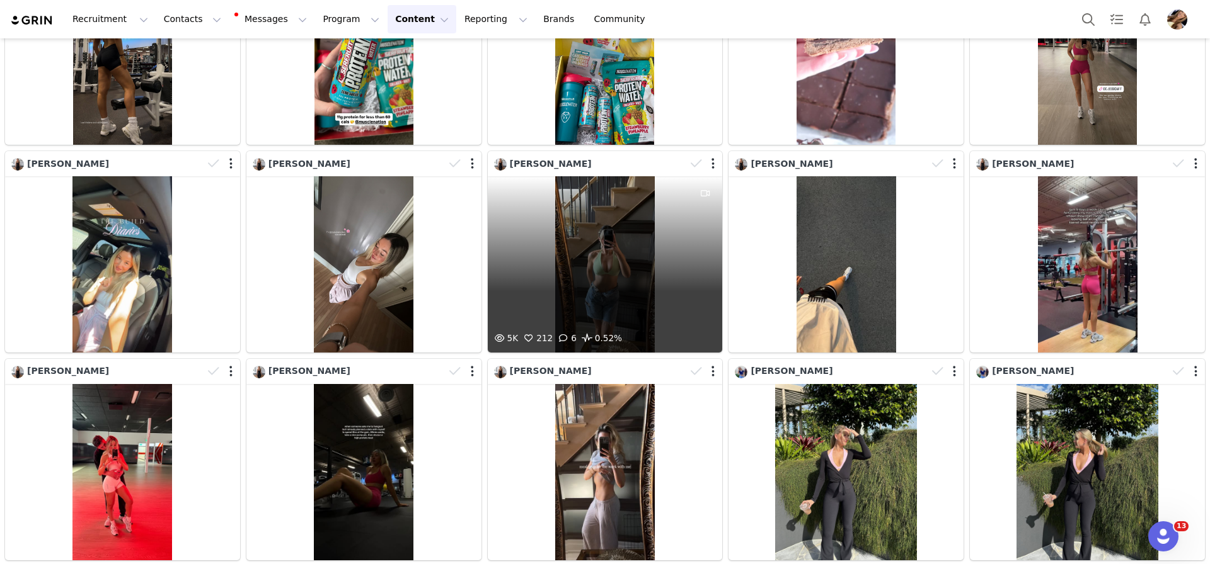
click at [621, 306] on div "5K 212 6 0.52%" at bounding box center [605, 264] width 235 height 176
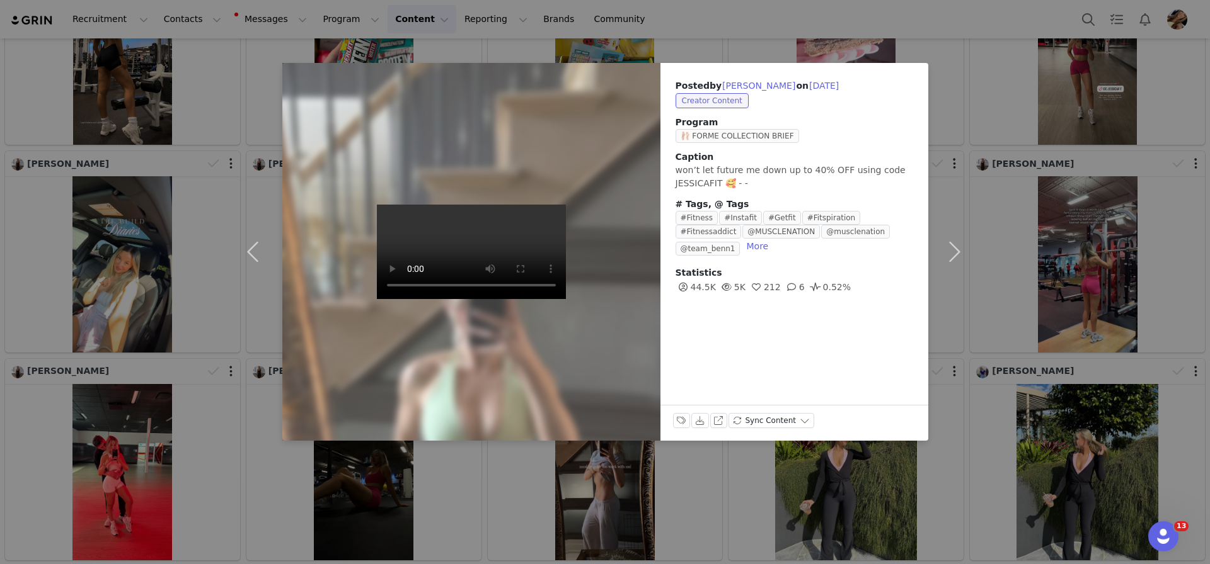
click at [1102, 345] on div "Posted by [PERSON_NAME] on [DATE] Creator Content Program 🩰 FORME COLLECTION BR…" at bounding box center [605, 282] width 1210 height 564
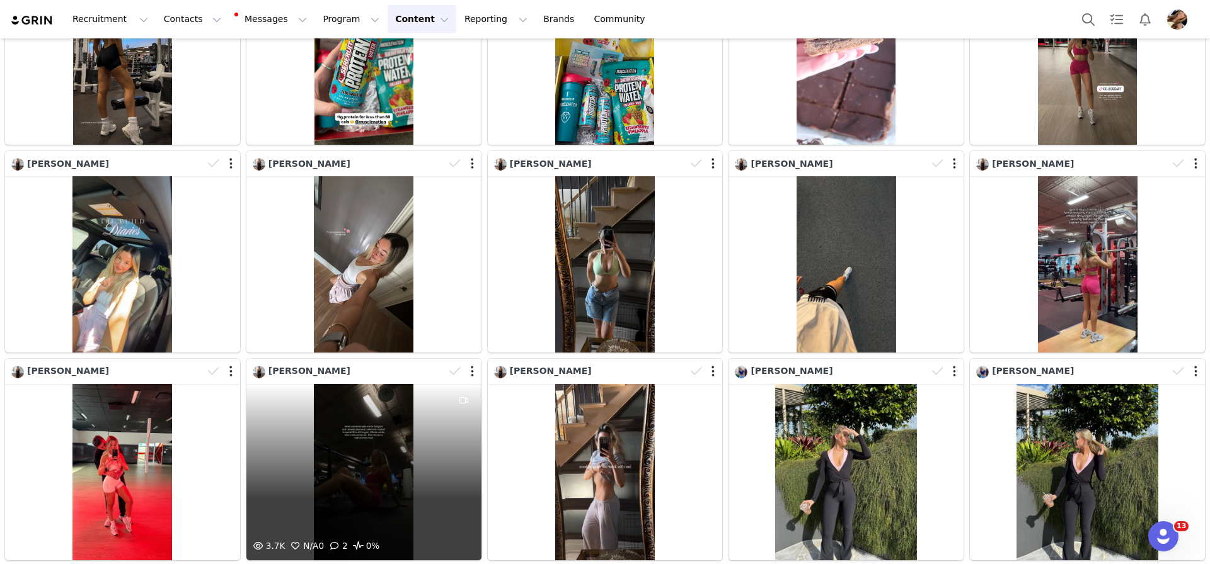
click at [369, 466] on div "3.7K N/A 0 2 0%" at bounding box center [363, 472] width 235 height 176
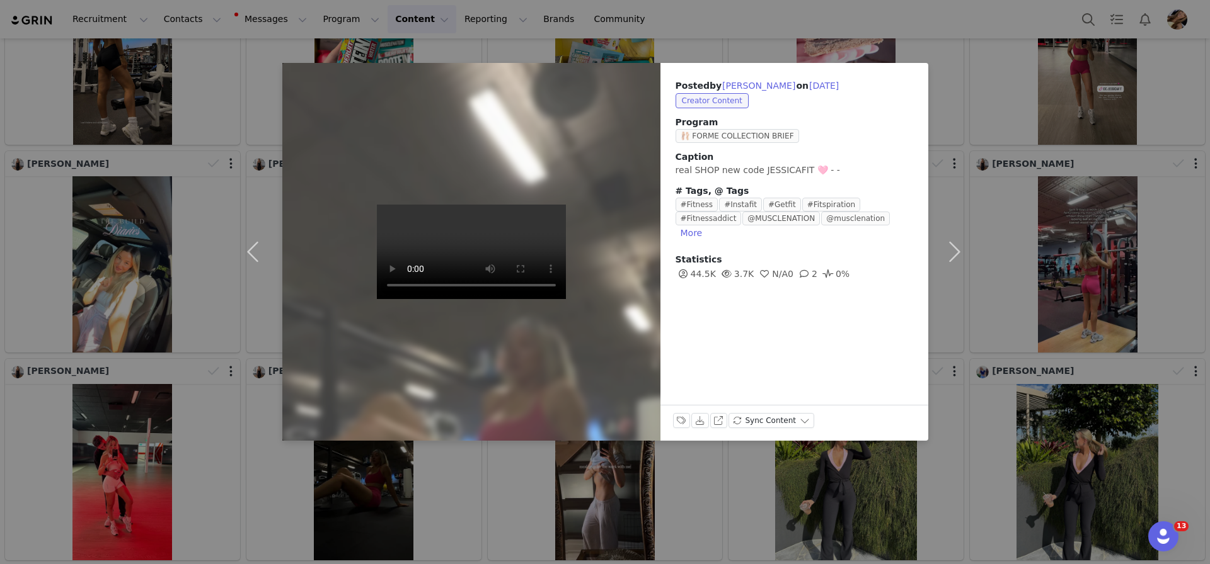
click at [1049, 328] on div "Posted by [PERSON_NAME] on [DATE] Creator Content Program 🩰 FORME COLLECTION BR…" at bounding box center [605, 282] width 1210 height 564
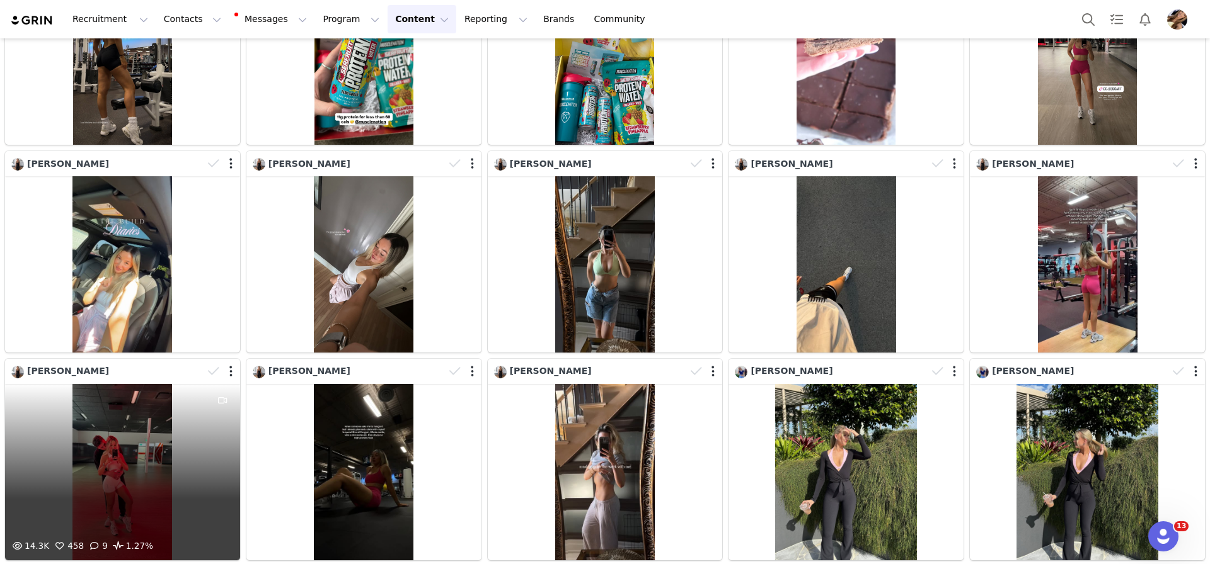
click at [129, 467] on div "14.3K 458 9 1.27%" at bounding box center [122, 472] width 235 height 176
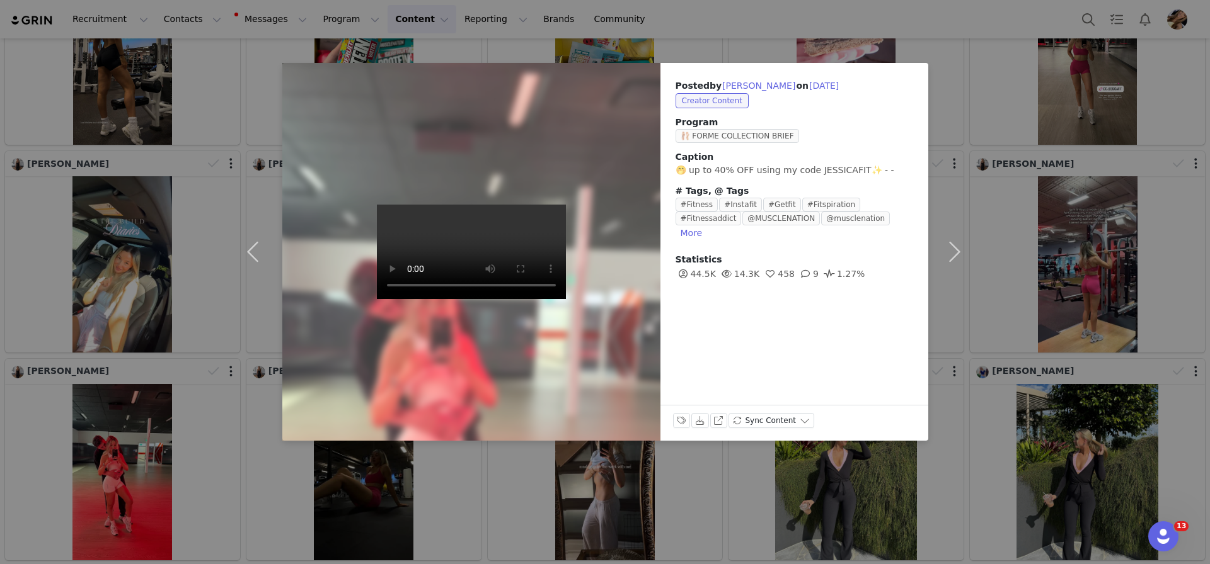
click at [1106, 280] on div "Posted by [PERSON_NAME] on [DATE] Creator Content Program 🩰 FORME COLLECTION BR…" at bounding box center [605, 282] width 1210 height 564
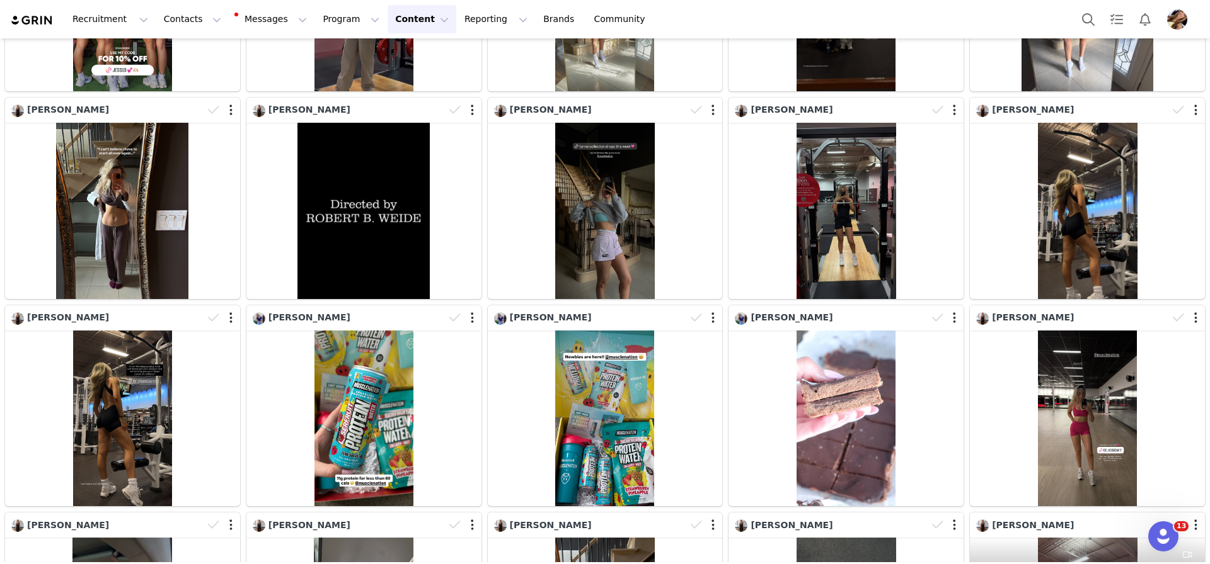
scroll to position [0, 0]
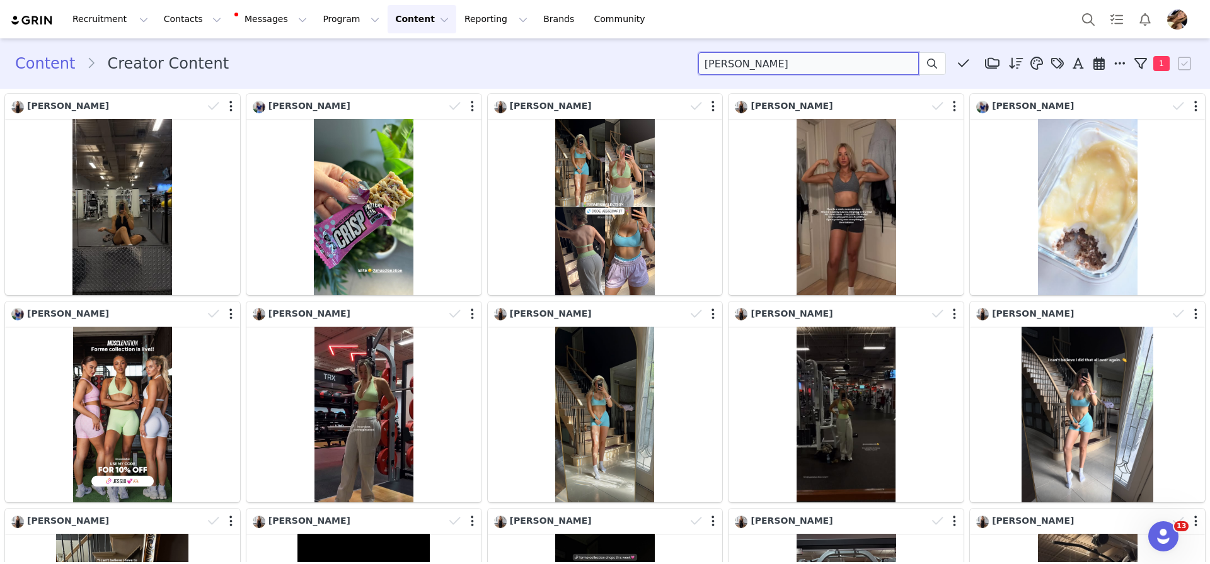
click at [753, 69] on input "[PERSON_NAME]" at bounding box center [808, 63] width 220 height 23
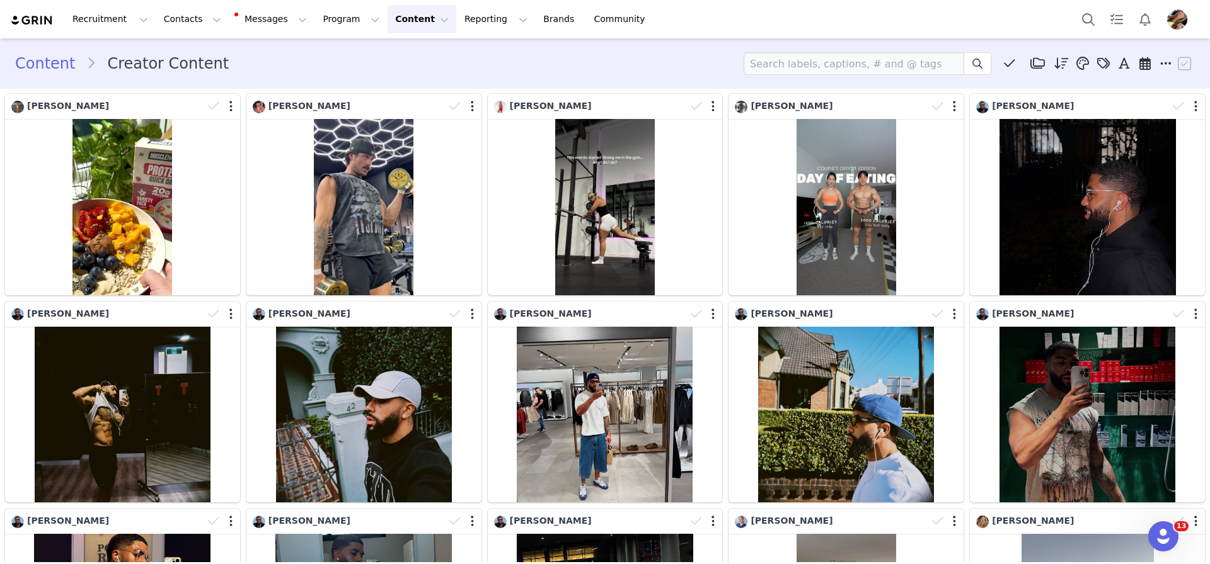
click at [689, 55] on div "Content Creator Content Media Library (3) HBxMN (3) New Folder Edit Folders Des…" at bounding box center [604, 63] width 1179 height 23
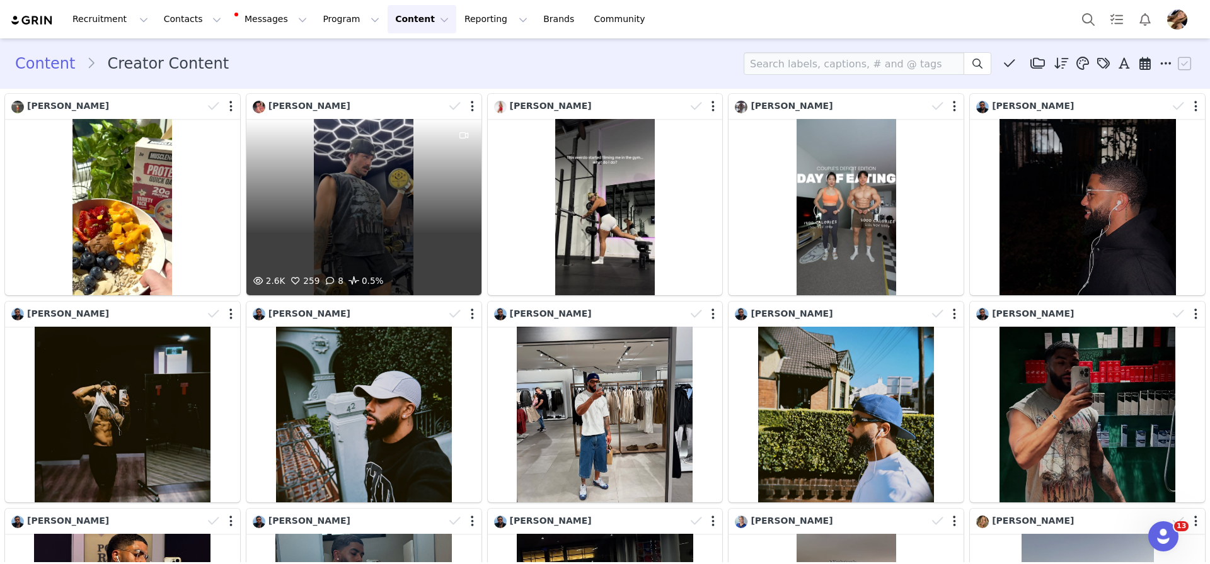
click at [411, 187] on div "2.6K 259 8 0.5%" at bounding box center [363, 207] width 235 height 176
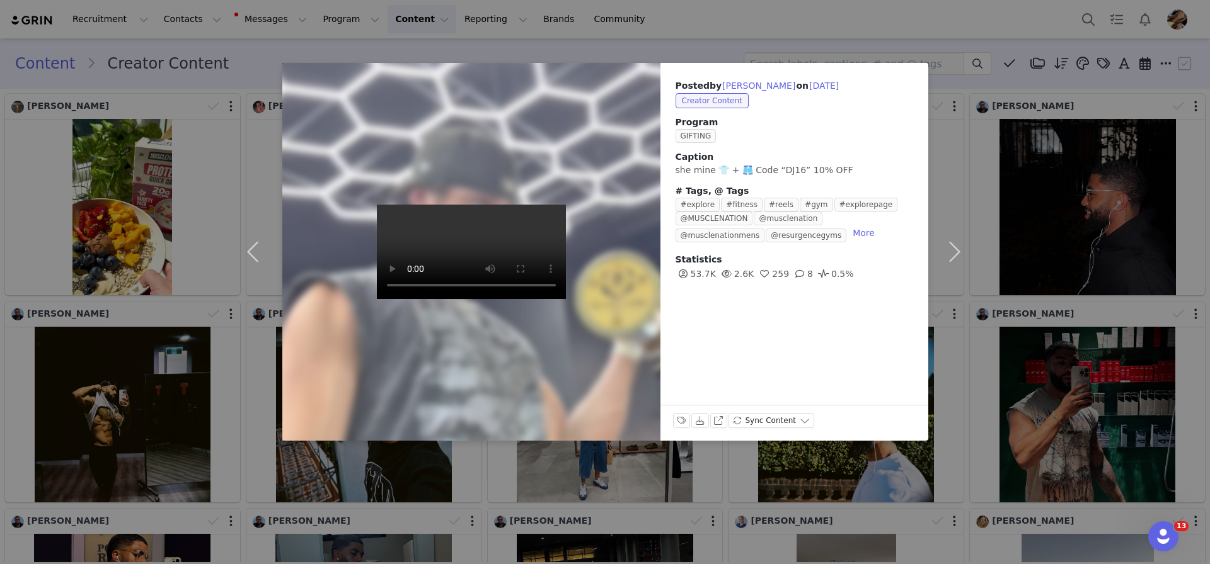
click at [1021, 40] on div "Posted by [PERSON_NAME] on [DATE] Creator Content Program GIFTING Caption she m…" at bounding box center [605, 282] width 1210 height 564
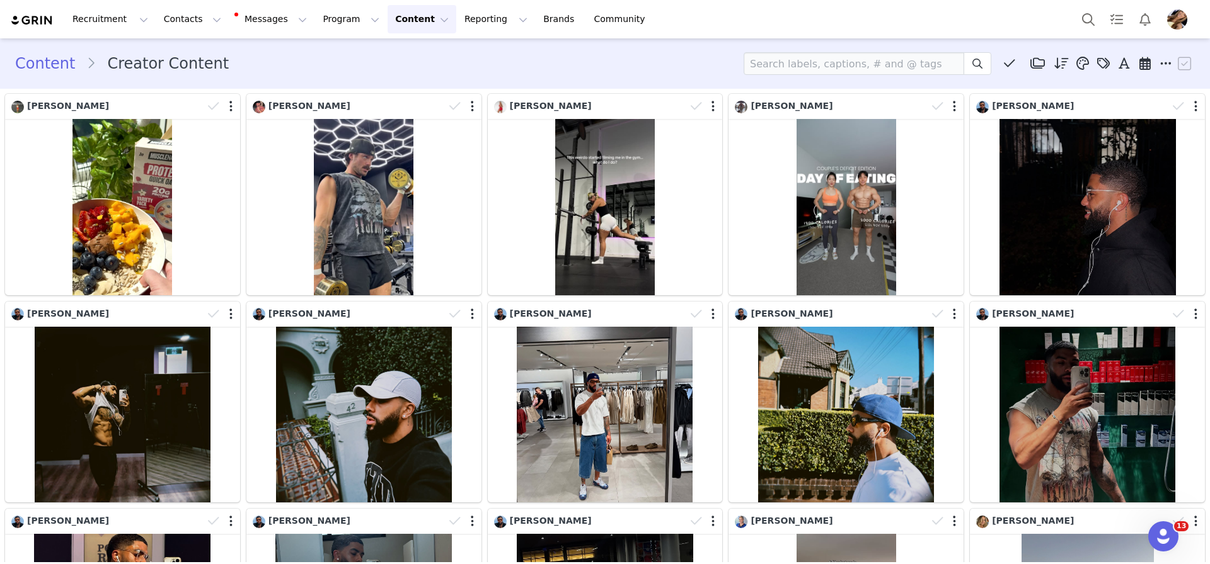
scroll to position [1, 0]
